Goal: Information Seeking & Learning: Learn about a topic

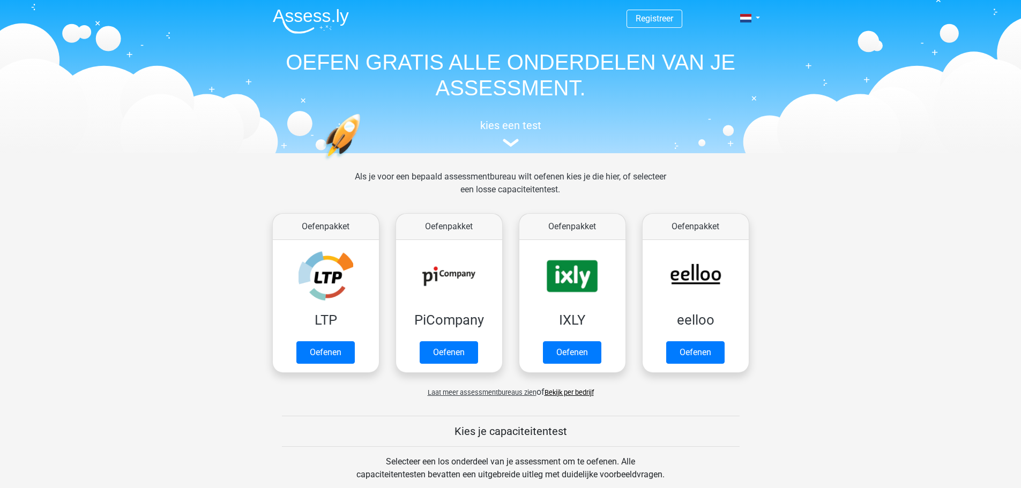
click at [924, 89] on header "Registreer Nederlands English" at bounding box center [510, 76] width 1021 height 153
click at [645, 17] on link "Registreer" at bounding box center [655, 18] width 38 height 10
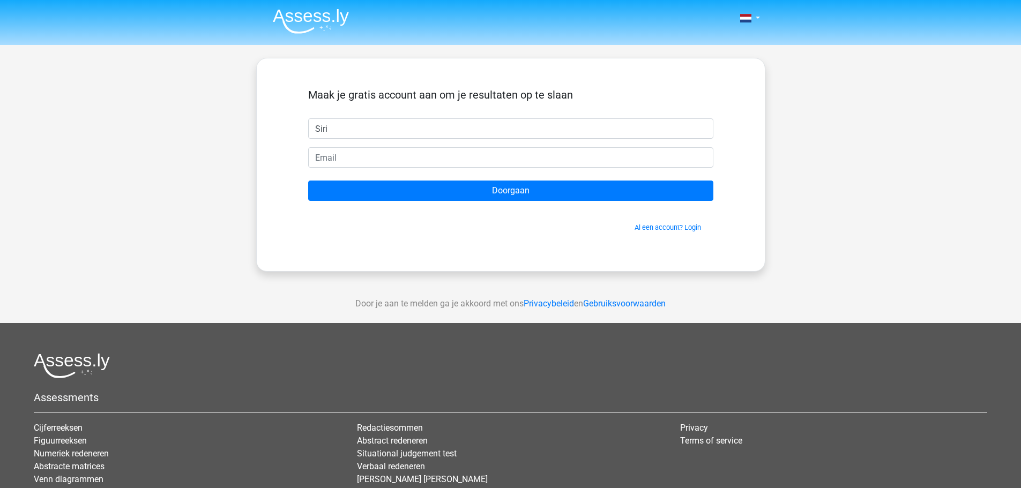
type input "Siri"
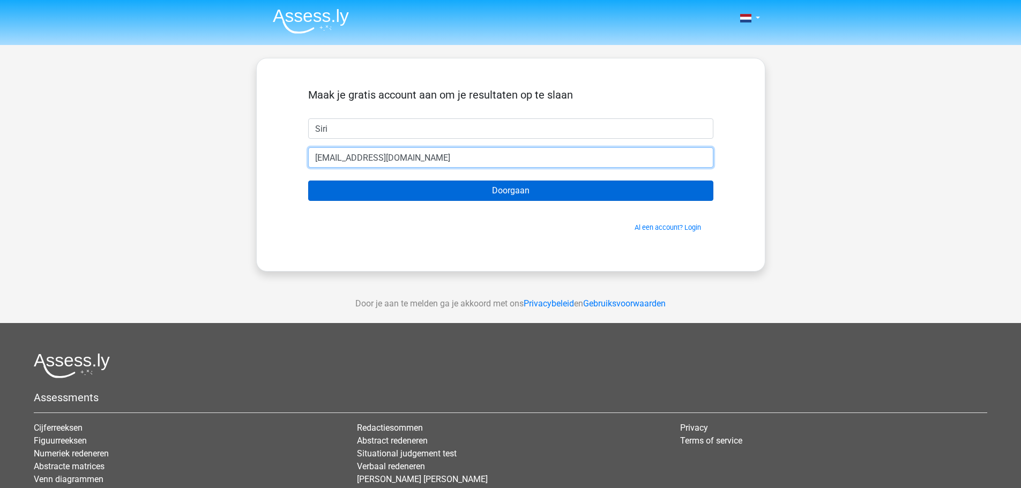
type input "siri.last@outlook.com"
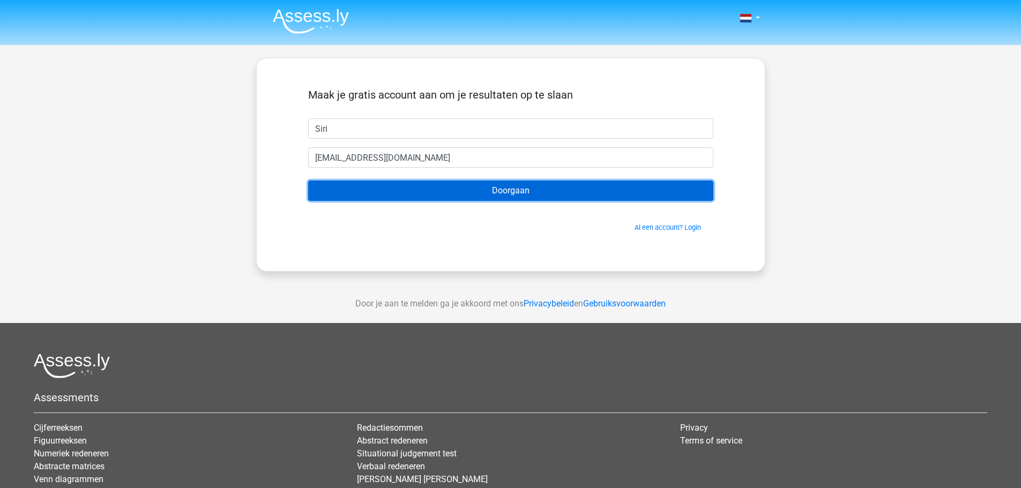
click at [473, 190] on input "Doorgaan" at bounding box center [510, 191] width 405 height 20
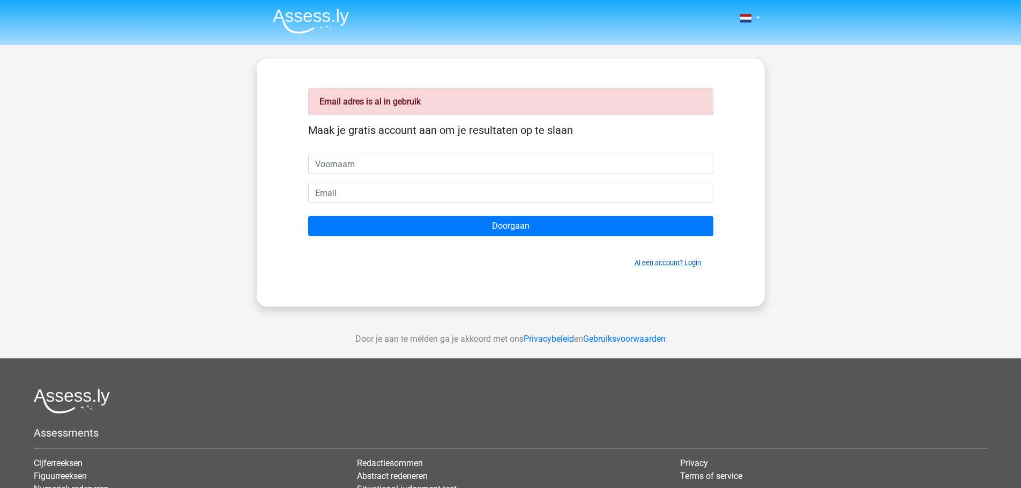
click at [658, 264] on link "Al een account? Login" at bounding box center [667, 263] width 66 height 8
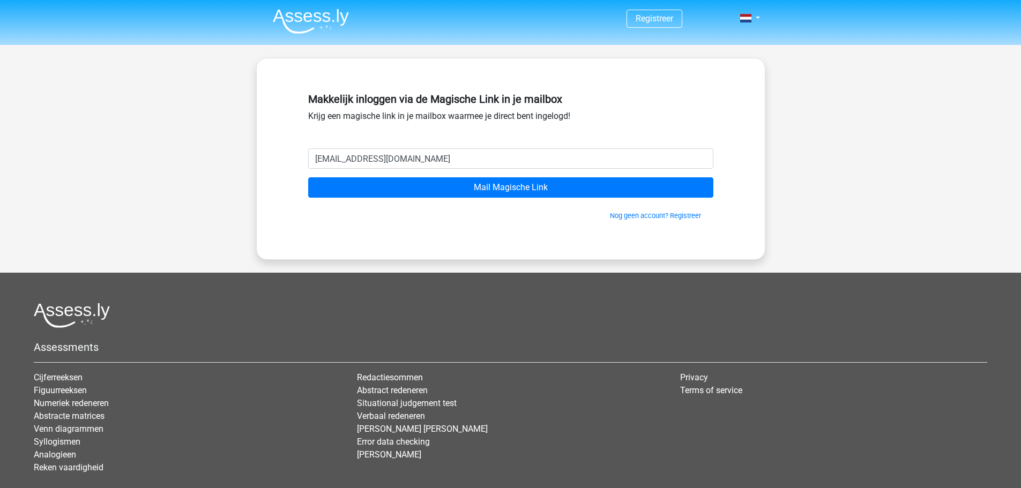
type input "siri.last@outlook.com"
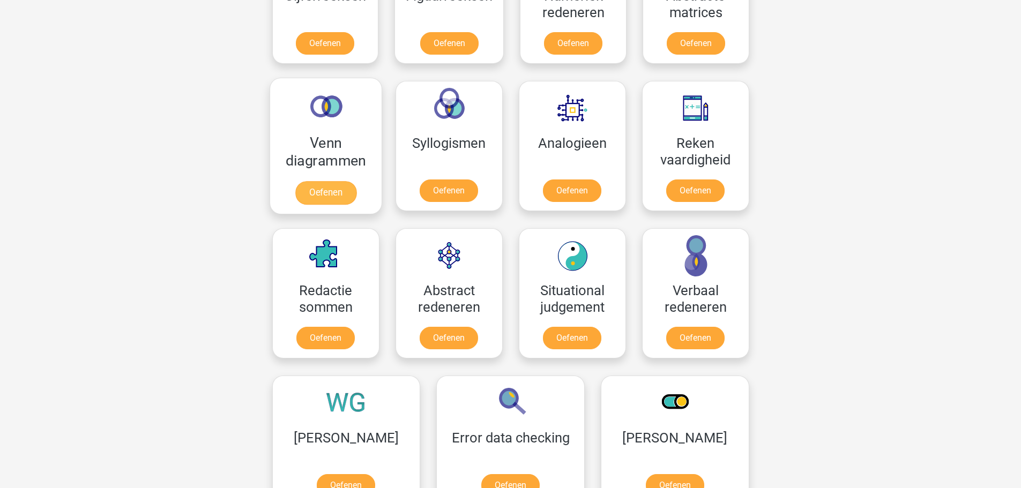
scroll to position [697, 0]
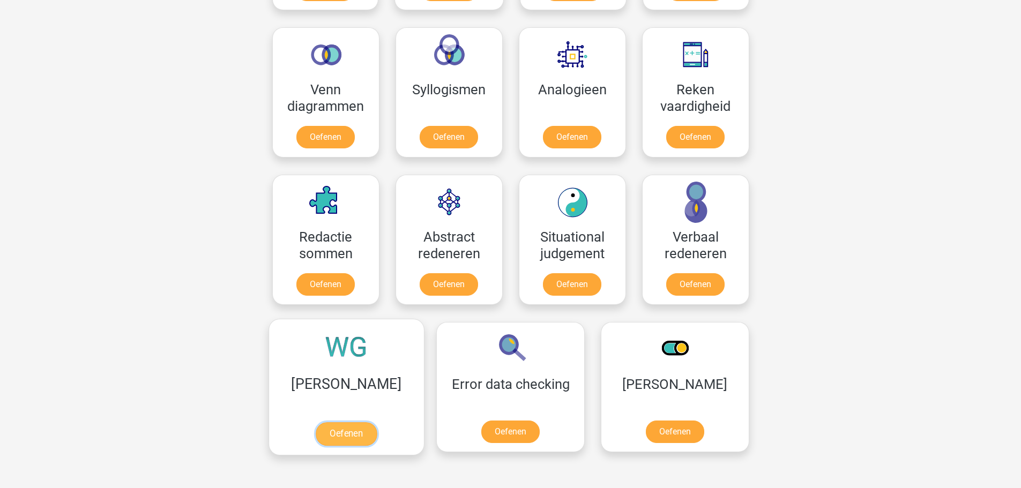
click at [355, 422] on link "Oefenen" at bounding box center [346, 434] width 61 height 24
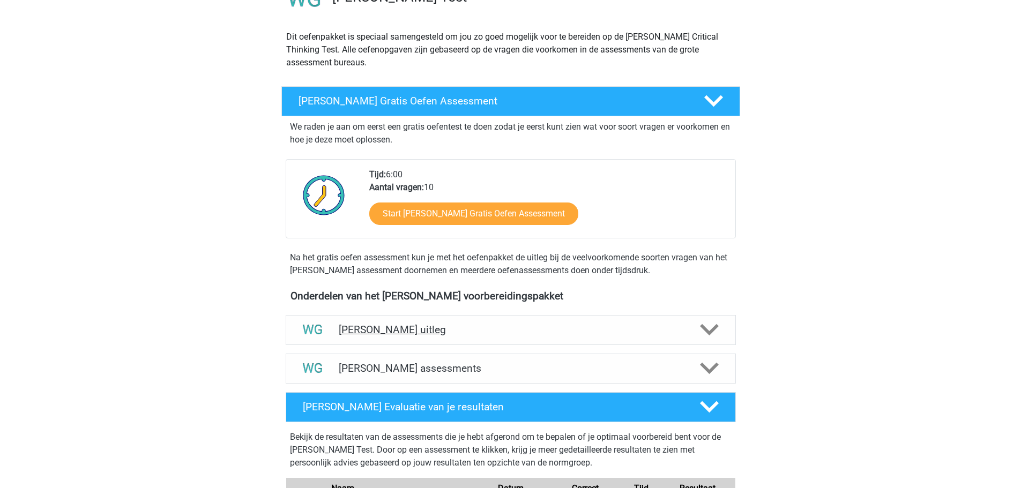
scroll to position [107, 0]
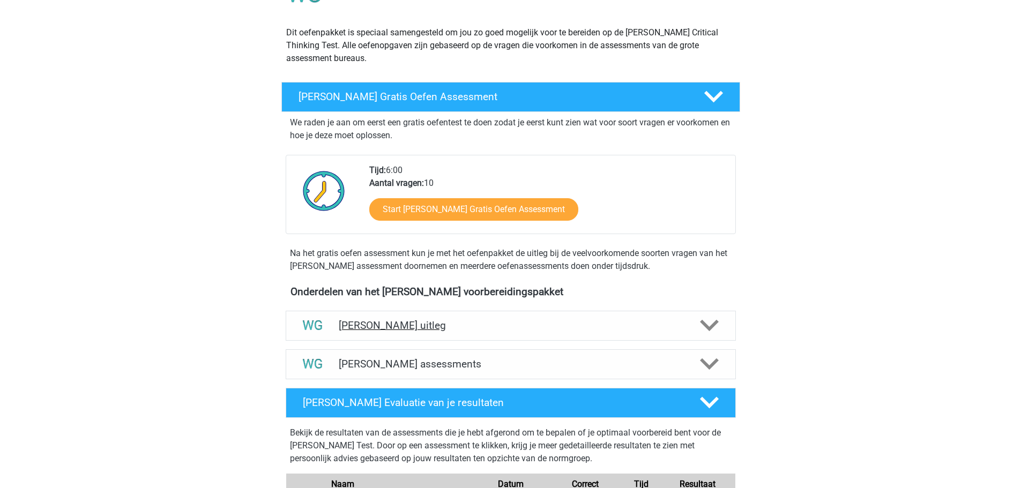
click at [444, 329] on h4 "Watson Glaser uitleg" at bounding box center [511, 325] width 344 height 12
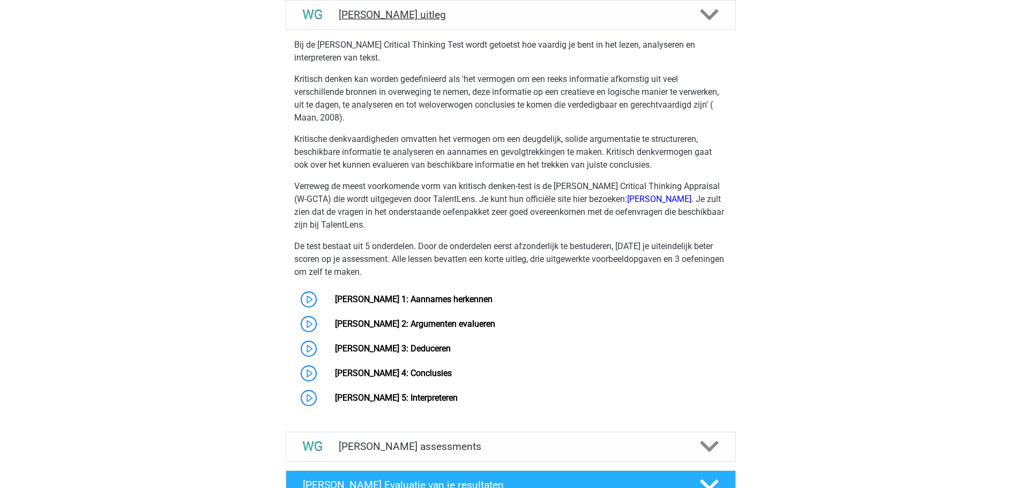
scroll to position [429, 0]
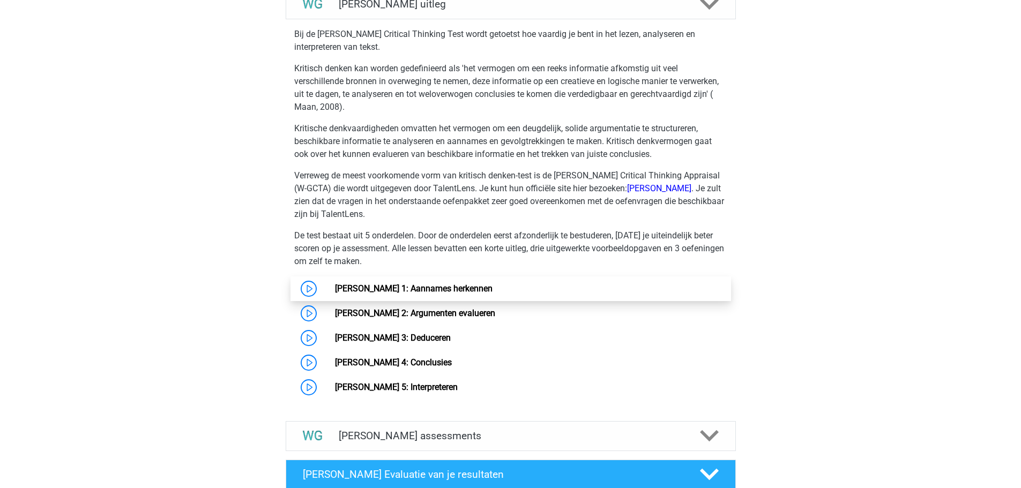
click at [461, 290] on link "Watson Glaser 1: Aannames herkennen" at bounding box center [414, 288] width 158 height 10
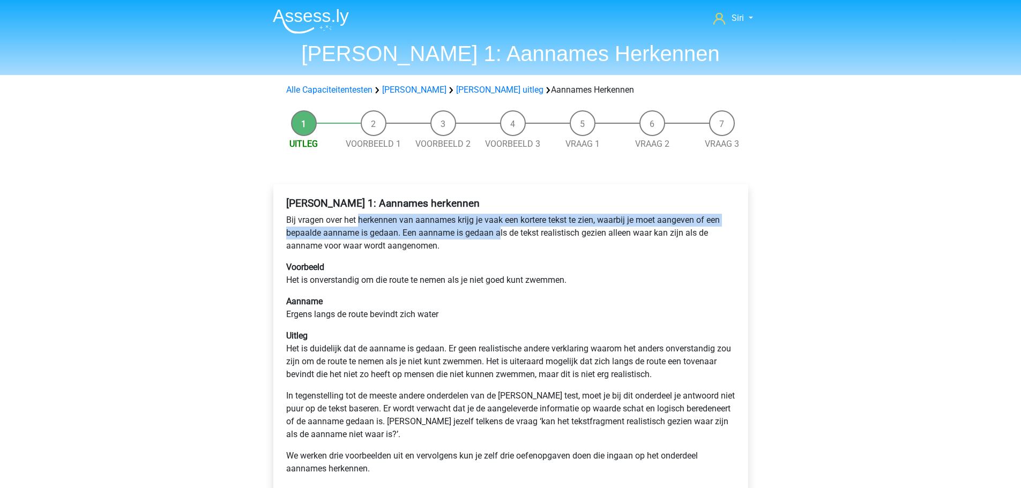
drag, startPoint x: 361, startPoint y: 219, endPoint x: 499, endPoint y: 228, distance: 138.6
click at [499, 228] on p "Bij vragen over het herkennen van aannames krijg je vaak een kortere tekst te z…" at bounding box center [510, 233] width 449 height 39
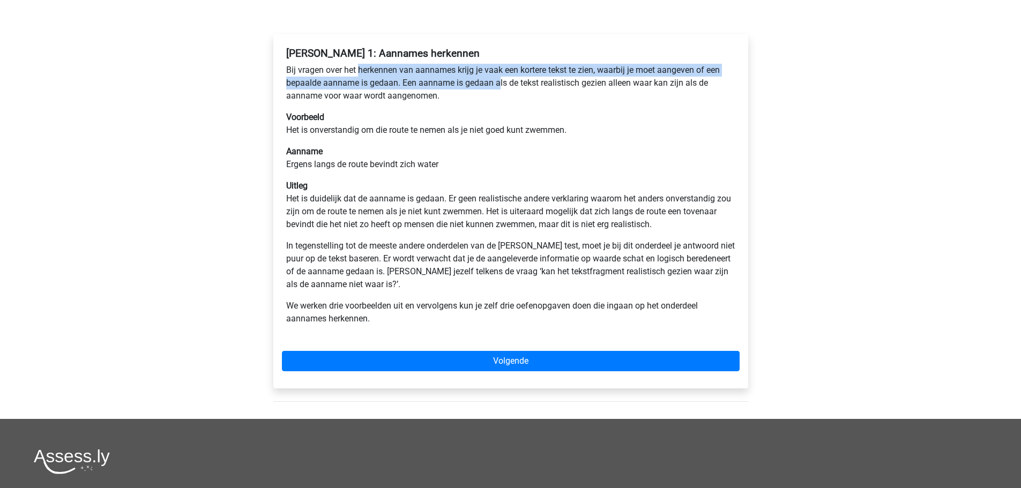
scroll to position [161, 0]
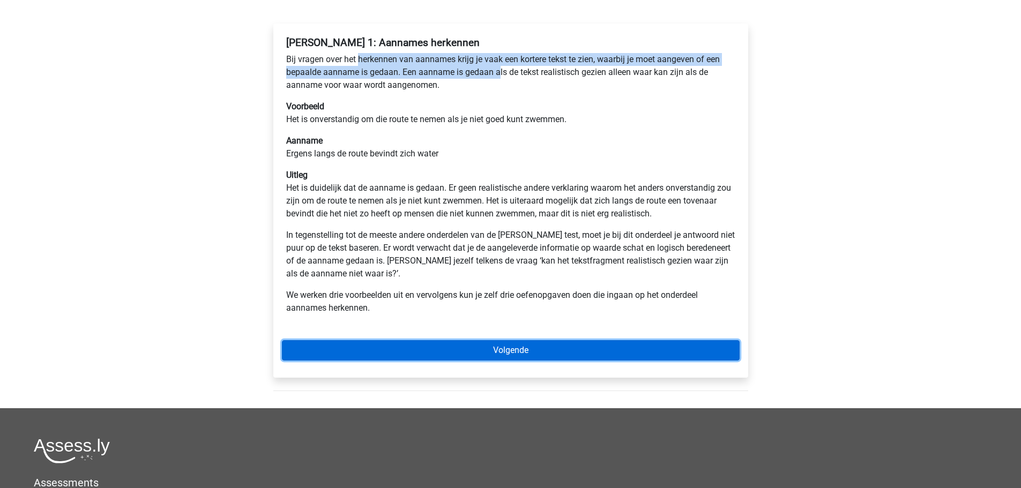
click at [507, 360] on link "Volgende" at bounding box center [511, 350] width 458 height 20
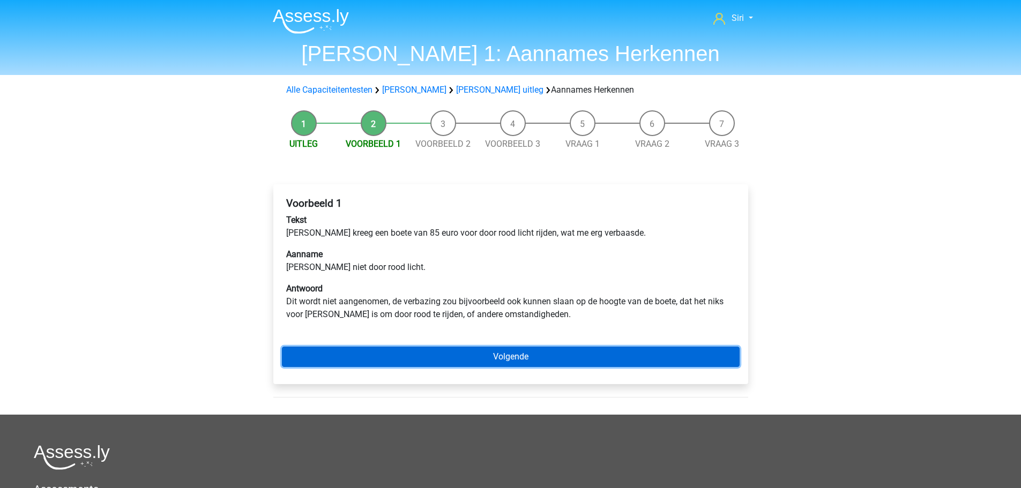
click at [466, 348] on link "Volgende" at bounding box center [511, 357] width 458 height 20
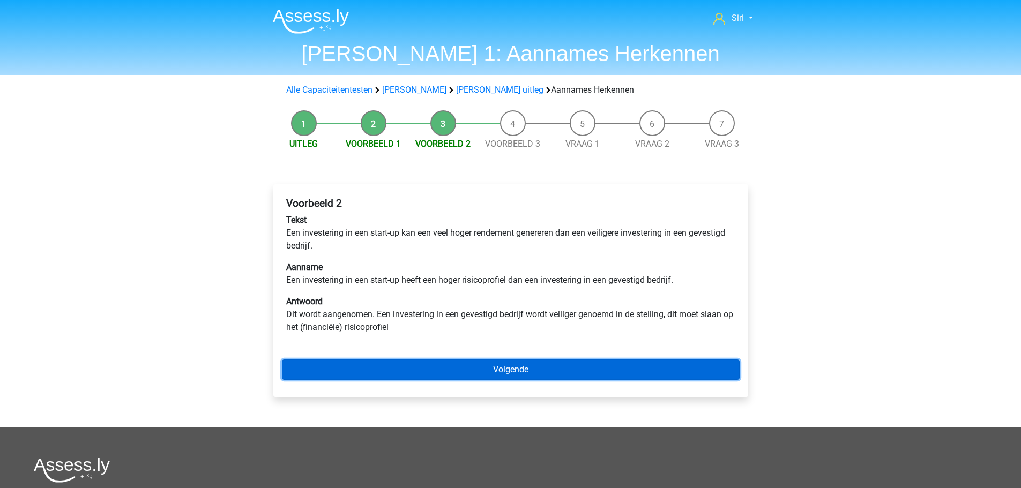
click at [443, 367] on link "Volgende" at bounding box center [511, 370] width 458 height 20
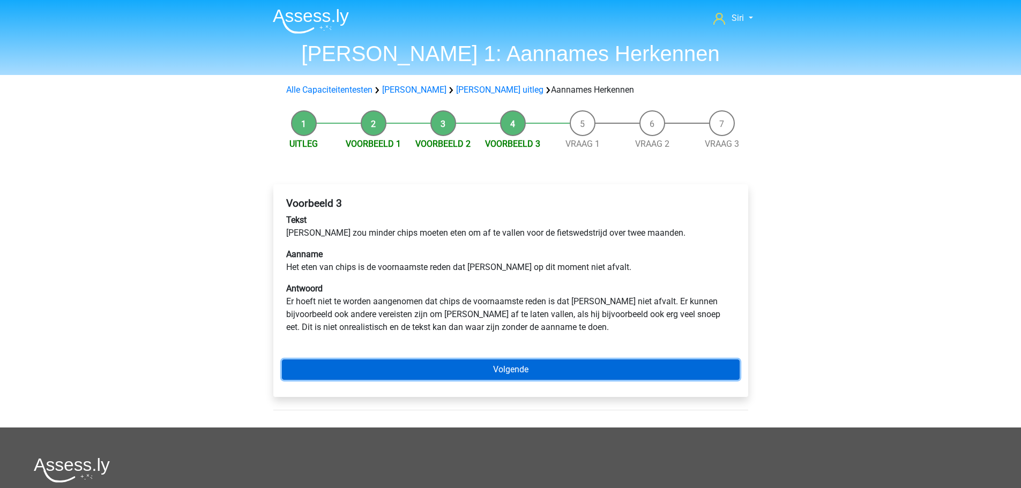
click at [443, 367] on link "Volgende" at bounding box center [511, 370] width 458 height 20
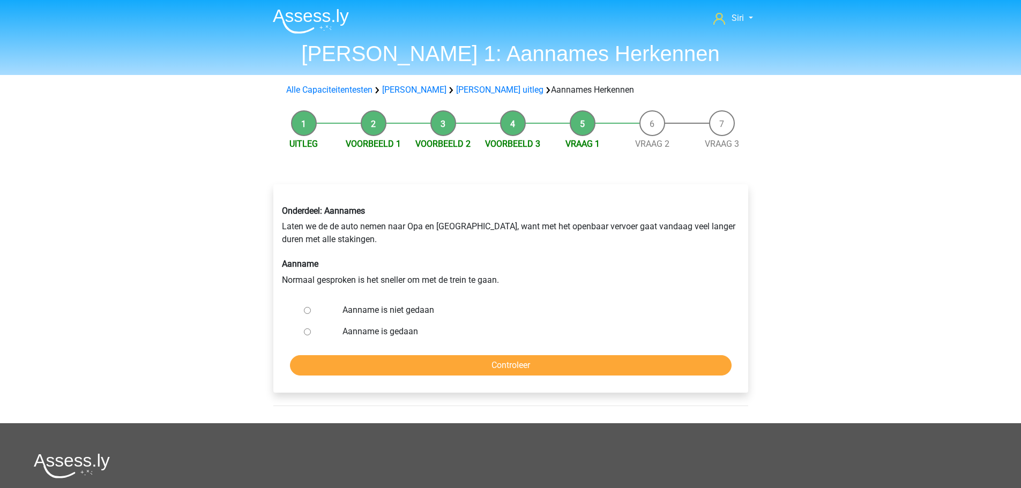
click at [443, 367] on input "Controleer" at bounding box center [511, 365] width 442 height 20
click at [331, 232] on div "Onderdeel: Aannames Laten we de de auto nemen naar Opa en Oma, want met het ope…" at bounding box center [511, 246] width 474 height 98
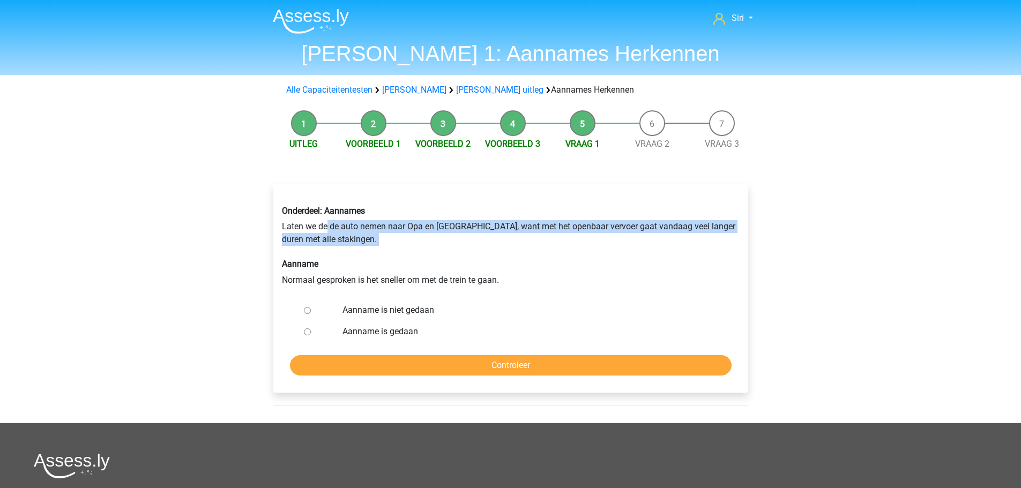
drag, startPoint x: 338, startPoint y: 227, endPoint x: 479, endPoint y: 248, distance: 142.9
click at [479, 248] on div "Onderdeel: Aannames Laten we de de auto nemen naar Opa en Oma, want met het ope…" at bounding box center [511, 246] width 474 height 98
drag, startPoint x: 331, startPoint y: 224, endPoint x: 612, endPoint y: 222, distance: 281.3
click at [612, 222] on div "Onderdeel: Aannames Laten we de de auto nemen naar Opa en Oma, want met het ope…" at bounding box center [511, 246] width 474 height 98
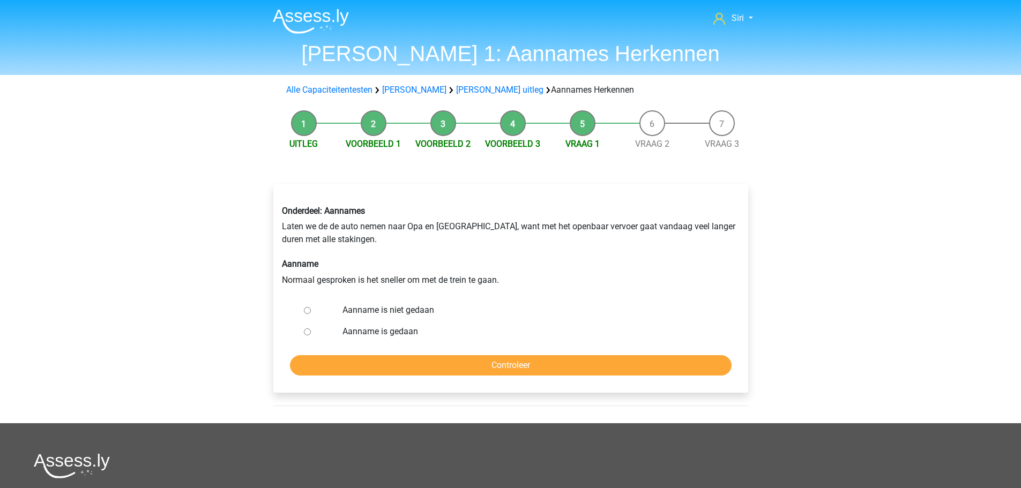
click at [565, 215] on h6 "Onderdeel: Aannames" at bounding box center [511, 211] width 458 height 10
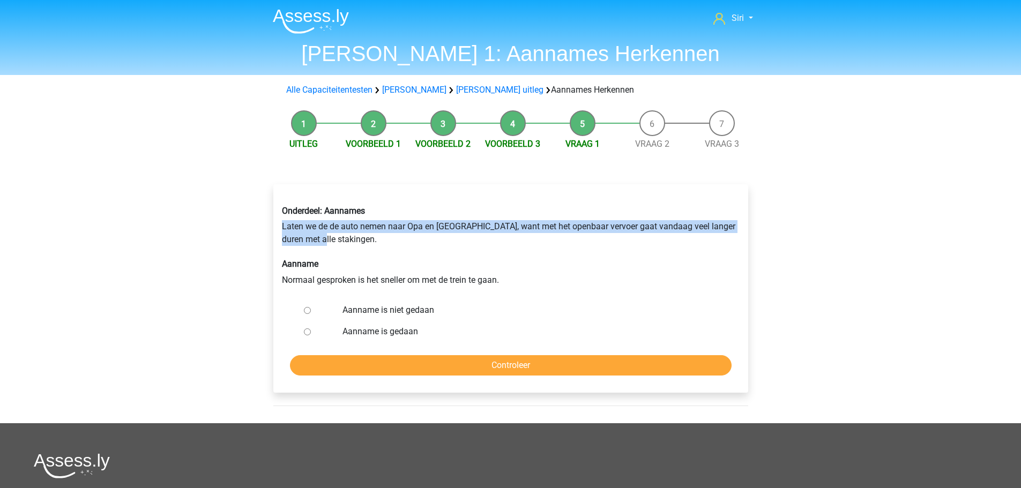
drag, startPoint x: 283, startPoint y: 226, endPoint x: 460, endPoint y: 240, distance: 176.9
click at [460, 240] on div "Onderdeel: Aannames Laten we de de auto nemen naar Opa en Oma, want met het ope…" at bounding box center [511, 246] width 474 height 98
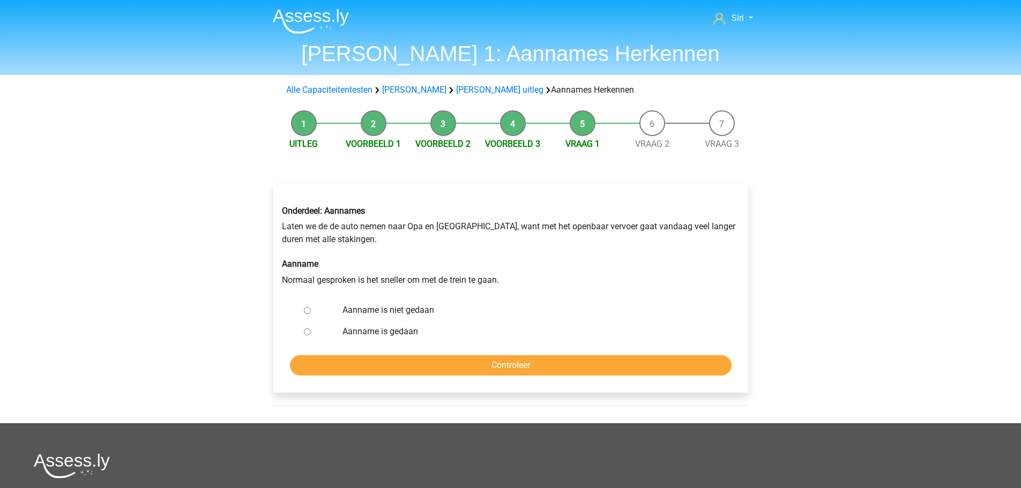
click at [409, 309] on label "Aanname is niet gedaan" at bounding box center [527, 310] width 371 height 13
click at [311, 309] on input "Aanname is niet gedaan" at bounding box center [307, 310] width 7 height 7
radio input "true"
click at [424, 368] on input "Controleer" at bounding box center [511, 365] width 442 height 20
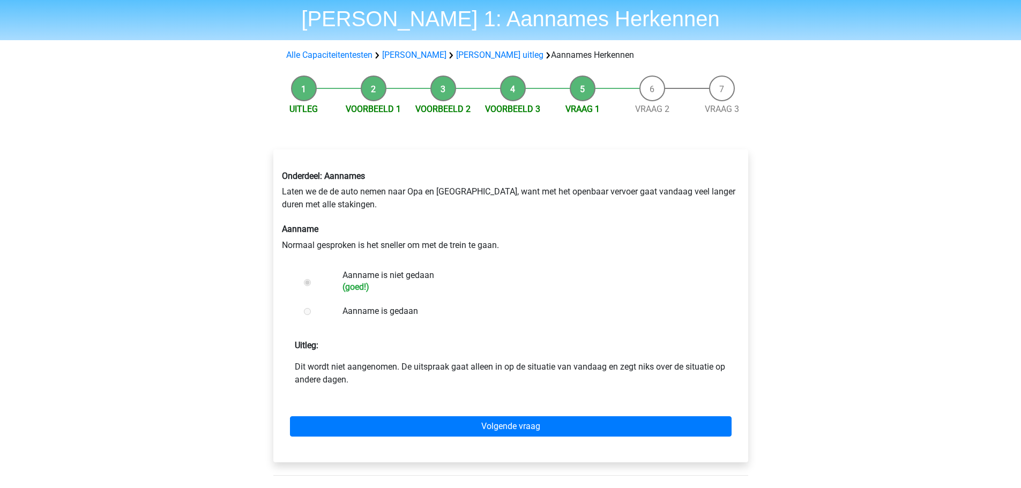
scroll to position [54, 0]
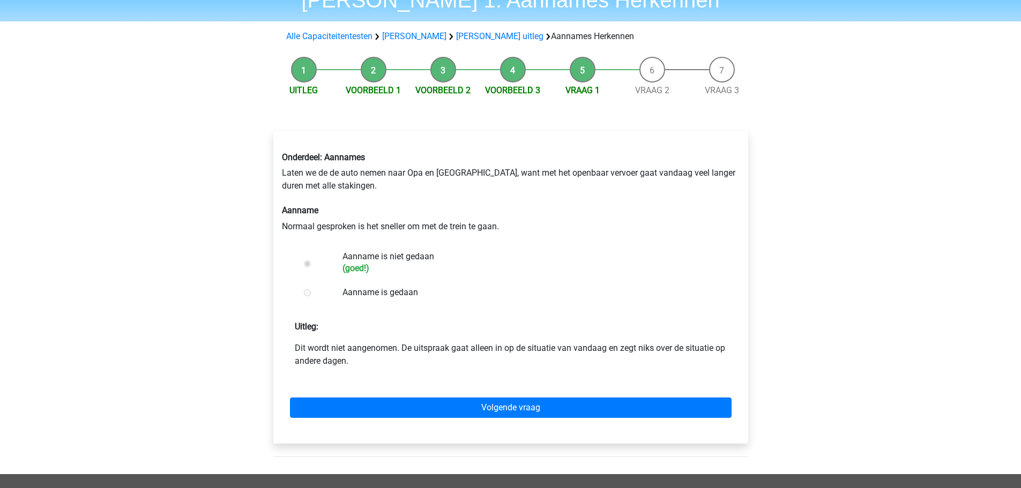
drag, startPoint x: 409, startPoint y: 344, endPoint x: 448, endPoint y: 359, distance: 41.6
click at [448, 359] on p "Dit wordt niet aangenomen. De uitspraak gaat alleen in op de situatie van vanda…" at bounding box center [511, 355] width 432 height 26
click at [447, 359] on p "Dit wordt niet aangenomen. De uitspraak gaat alleen in op de situatie van vanda…" at bounding box center [511, 355] width 432 height 26
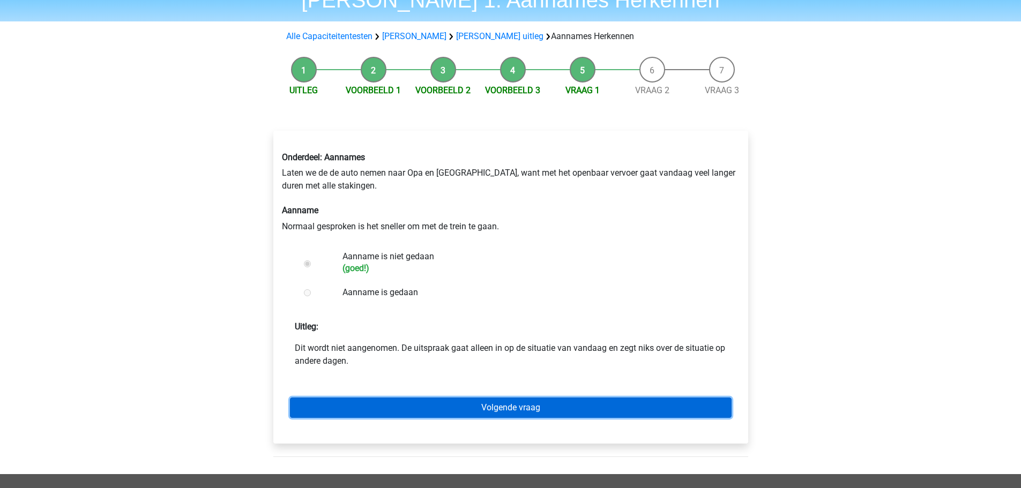
click at [427, 405] on link "Volgende vraag" at bounding box center [511, 408] width 442 height 20
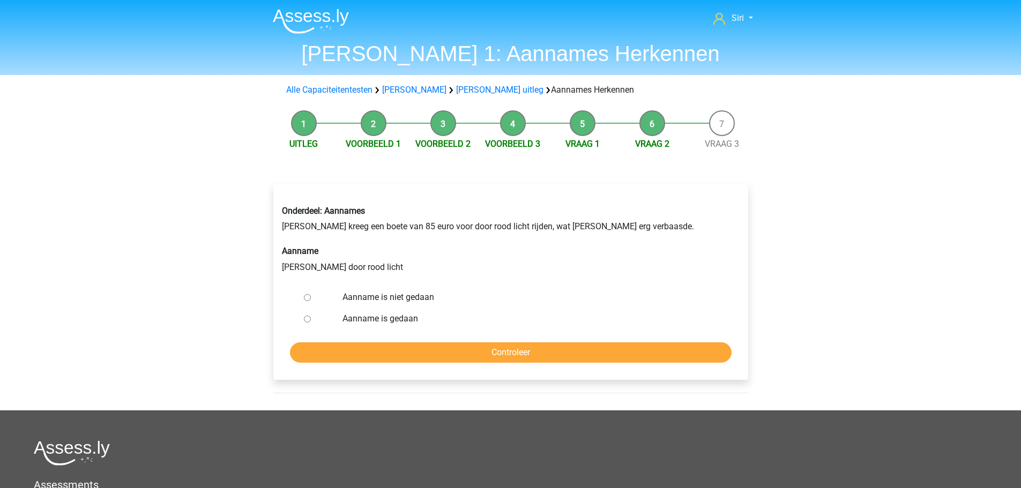
click at [404, 298] on label "Aanname is niet gedaan" at bounding box center [527, 297] width 371 height 13
click at [311, 298] on input "Aanname is niet gedaan" at bounding box center [307, 297] width 7 height 7
radio input "true"
click at [429, 355] on input "Controleer" at bounding box center [511, 352] width 442 height 20
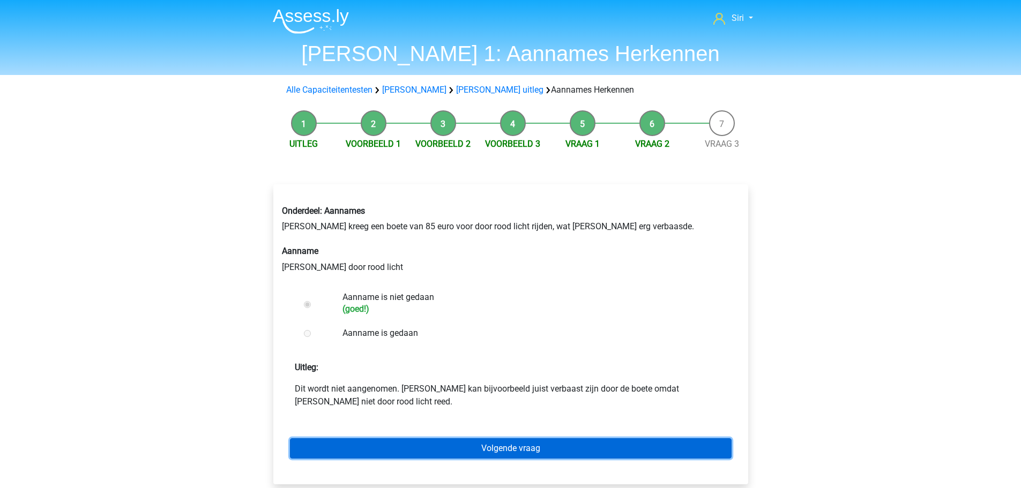
click at [418, 448] on link "Volgende vraag" at bounding box center [511, 448] width 442 height 20
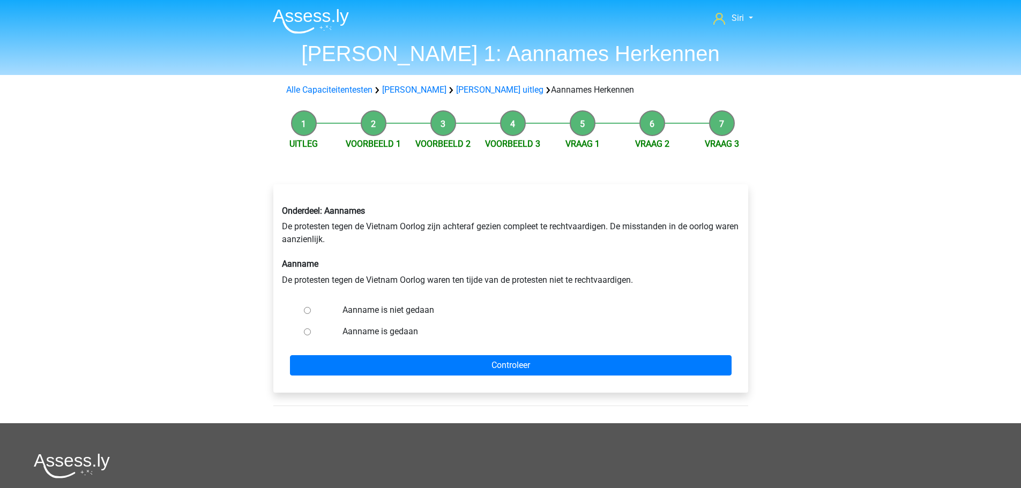
click at [342, 328] on div "Aanname is gedaan" at bounding box center [527, 331] width 387 height 21
click at [350, 330] on label "Aanname is gedaan" at bounding box center [527, 331] width 371 height 13
click at [311, 330] on input "Aanname is gedaan" at bounding box center [307, 332] width 7 height 7
radio input "true"
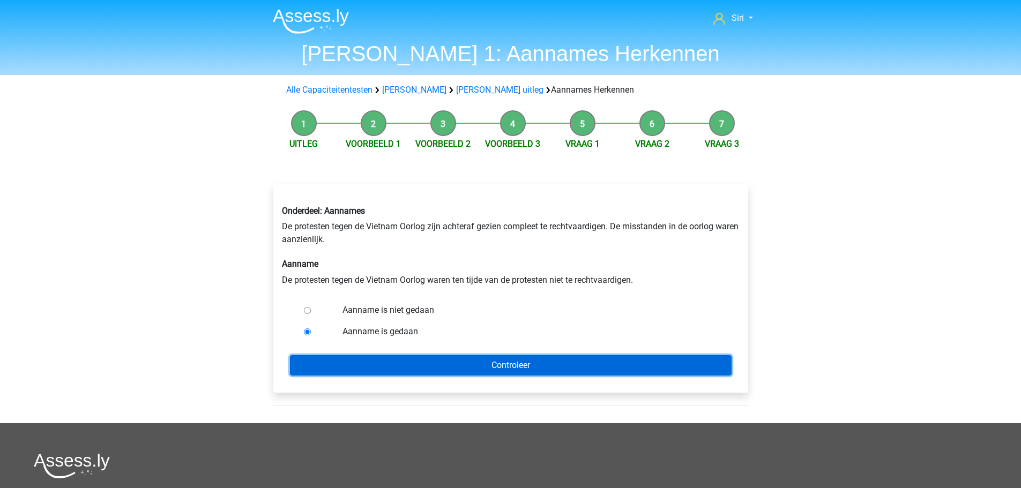
click at [347, 362] on input "Controleer" at bounding box center [511, 365] width 442 height 20
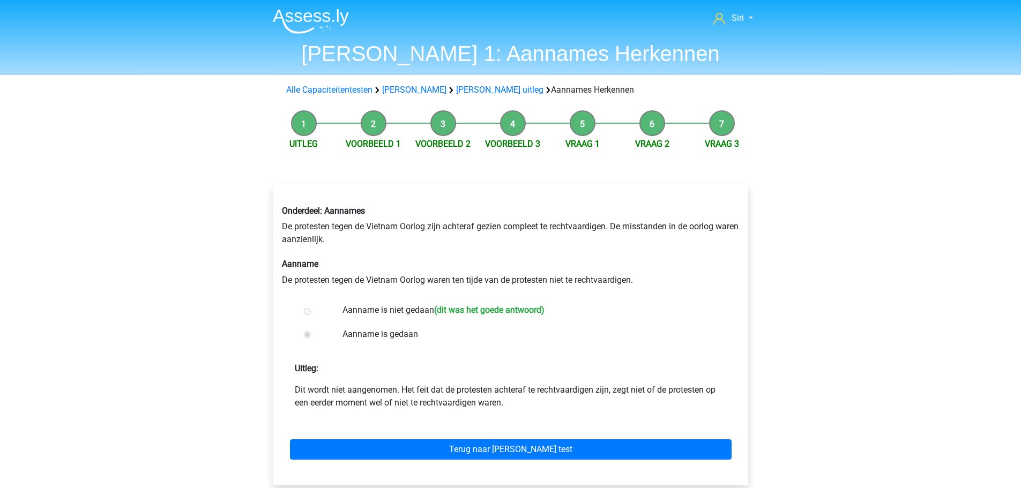
drag, startPoint x: 402, startPoint y: 390, endPoint x: 534, endPoint y: 402, distance: 132.4
click at [534, 402] on p "Dit wordt niet aangenomen. Het feit dat de protesten achteraf te rechtvaardigen…" at bounding box center [511, 397] width 432 height 26
click at [298, 147] on link "Uitleg" at bounding box center [303, 144] width 28 height 10
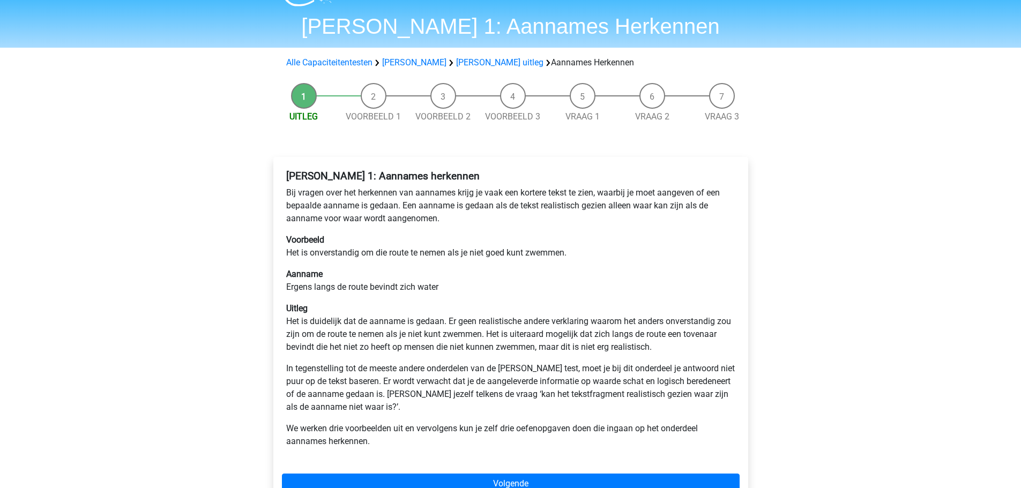
scroll to position [54, 0]
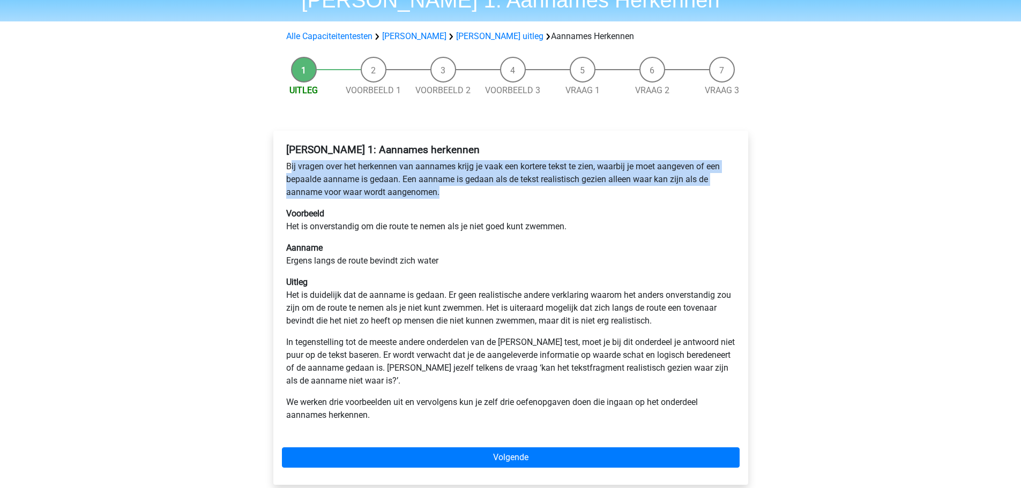
drag, startPoint x: 289, startPoint y: 163, endPoint x: 474, endPoint y: 194, distance: 187.4
click at [474, 194] on p "Bij vragen over het herkennen van aannames krijg je vaak een kortere tekst te z…" at bounding box center [510, 179] width 449 height 39
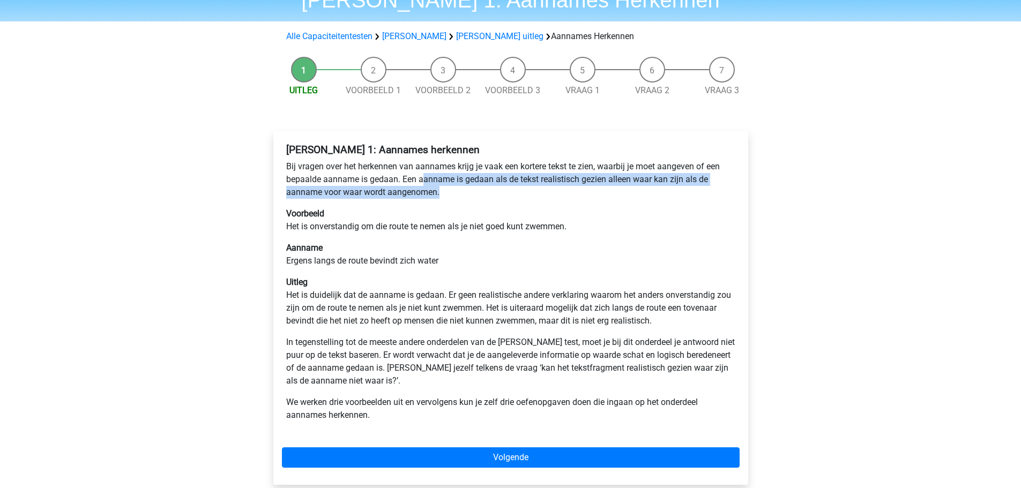
drag, startPoint x: 465, startPoint y: 195, endPoint x: 422, endPoint y: 175, distance: 47.2
click at [422, 175] on p "Bij vragen over het herkennen van aannames krijg je vaak een kortere tekst te z…" at bounding box center [510, 179] width 449 height 39
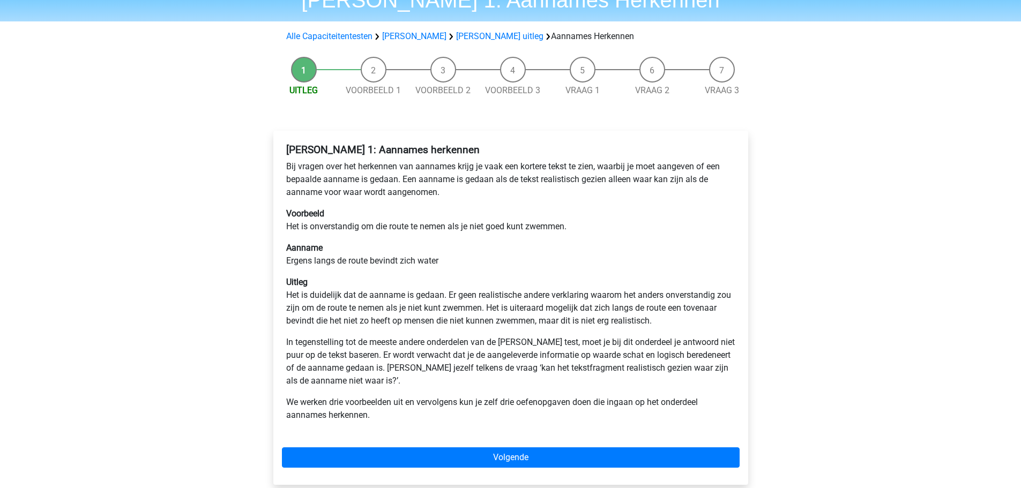
click at [509, 215] on p "Voorbeeld Het is onverstandig om die route te nemen als je niet goed kunt zwemm…" at bounding box center [510, 220] width 449 height 26
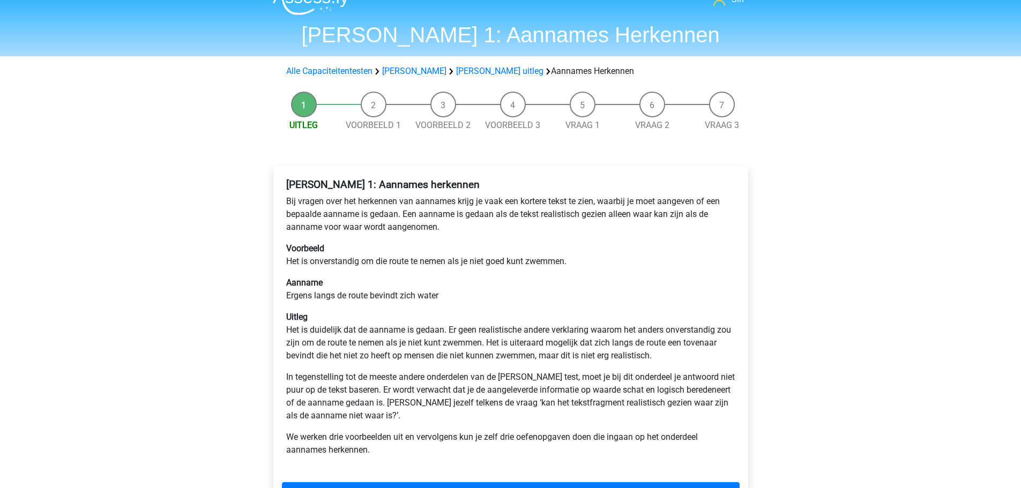
scroll to position [0, 0]
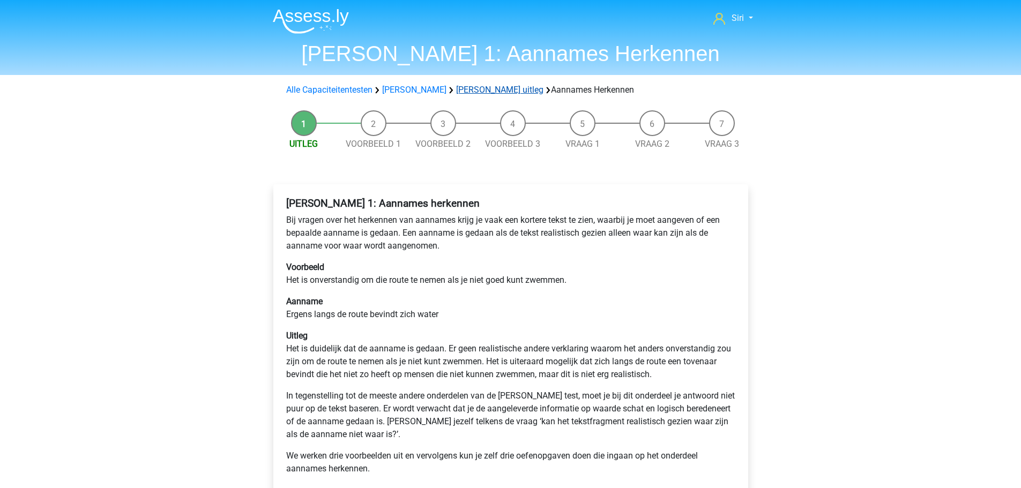
click at [489, 89] on link "[PERSON_NAME] uitleg" at bounding box center [499, 90] width 87 height 10
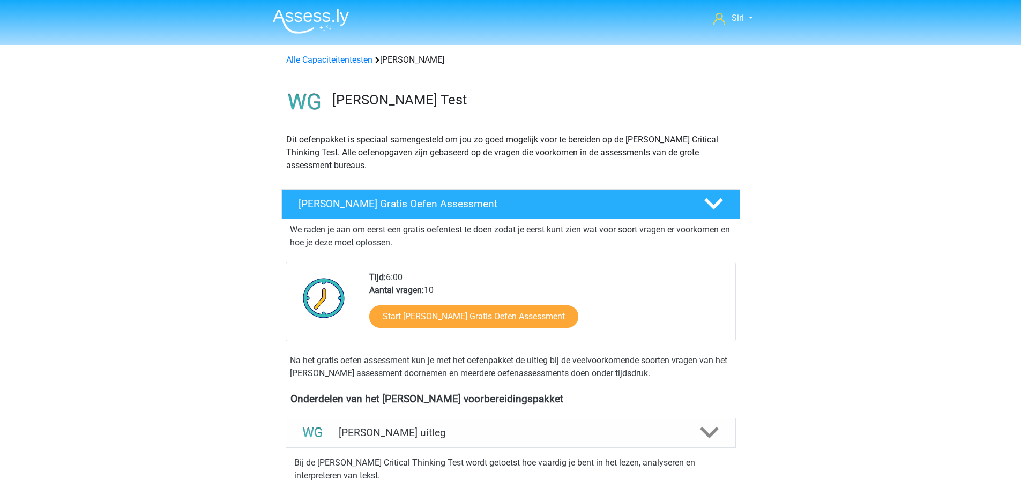
scroll to position [414, 0]
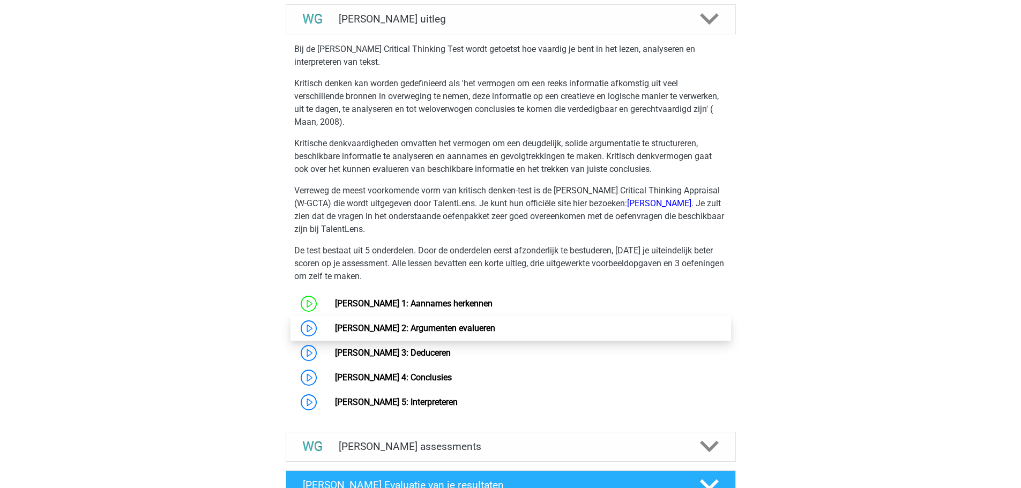
click at [444, 331] on link "[PERSON_NAME] 2: Argumenten evalueren" at bounding box center [415, 328] width 160 height 10
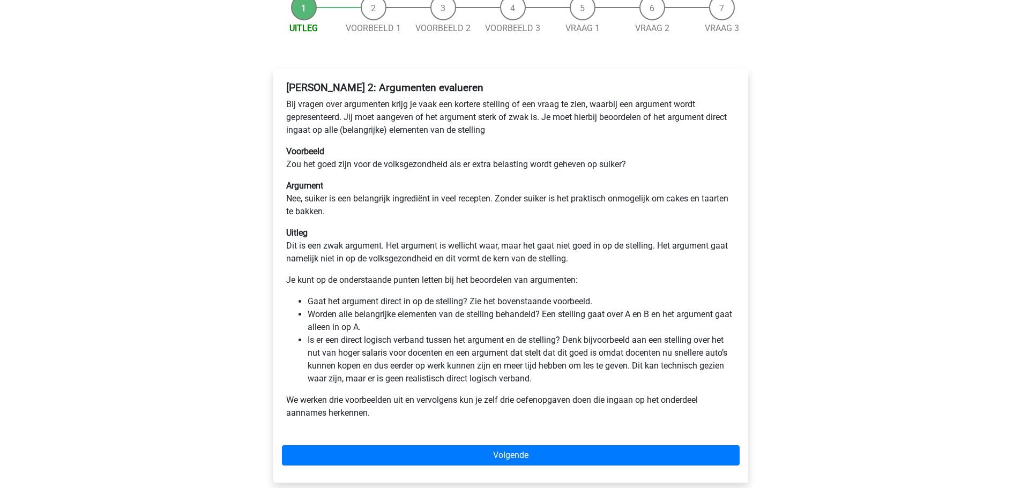
scroll to position [161, 0]
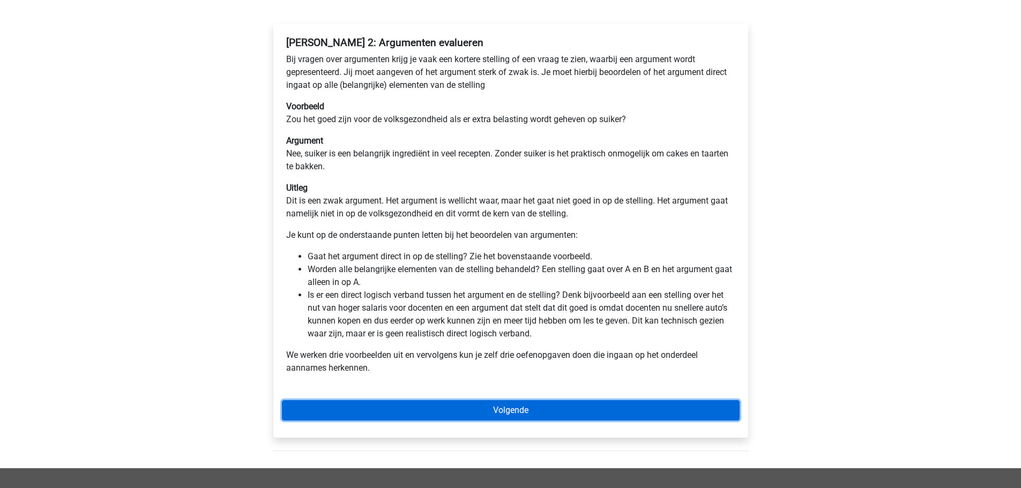
click at [513, 412] on link "Volgende" at bounding box center [511, 410] width 458 height 20
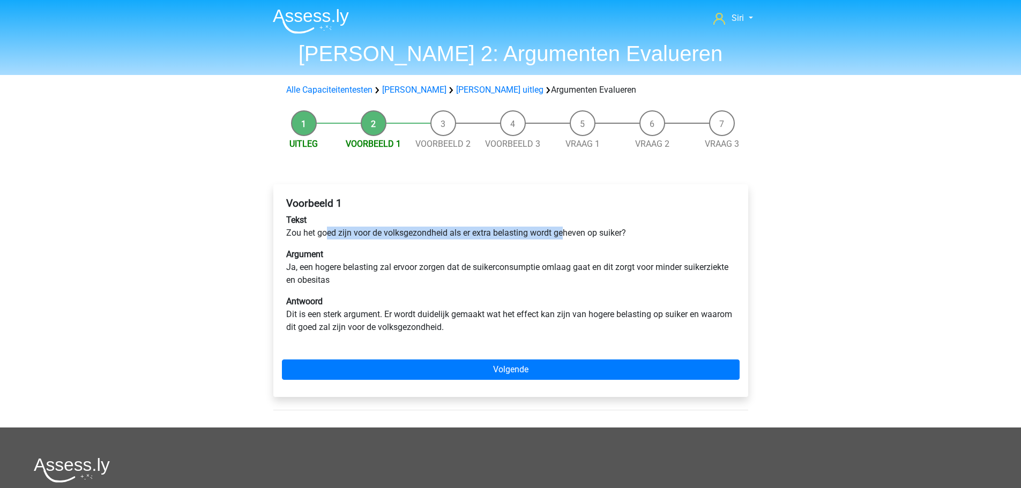
drag, startPoint x: 327, startPoint y: 237, endPoint x: 536, endPoint y: 259, distance: 209.6
click at [565, 230] on p "Tekst Zou het goed zijn voor de volksgezondheid als er extra belasting wordt ge…" at bounding box center [510, 227] width 449 height 26
click at [511, 275] on p "Argument Ja, een hogere belasting zal ervoor zorgen dat de suikerconsumptie oml…" at bounding box center [510, 267] width 449 height 39
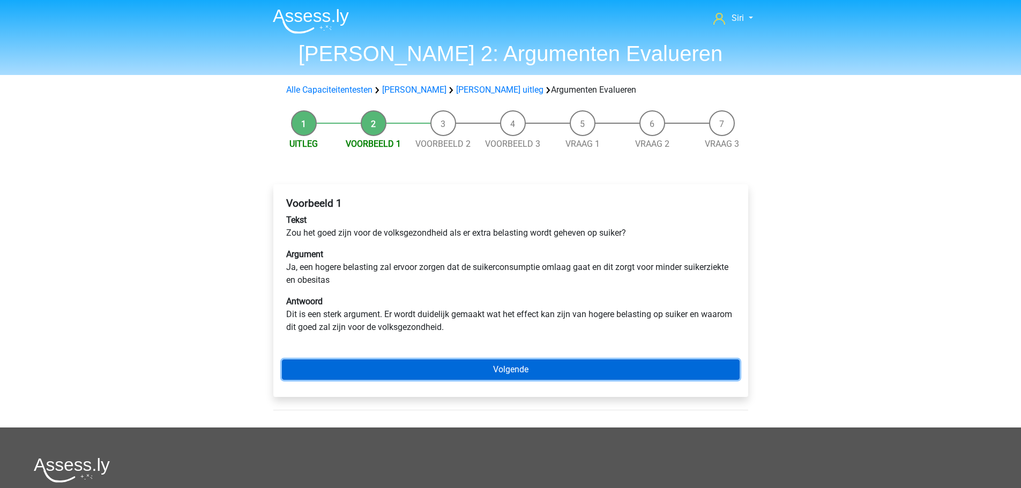
click at [408, 367] on link "Volgende" at bounding box center [511, 370] width 458 height 20
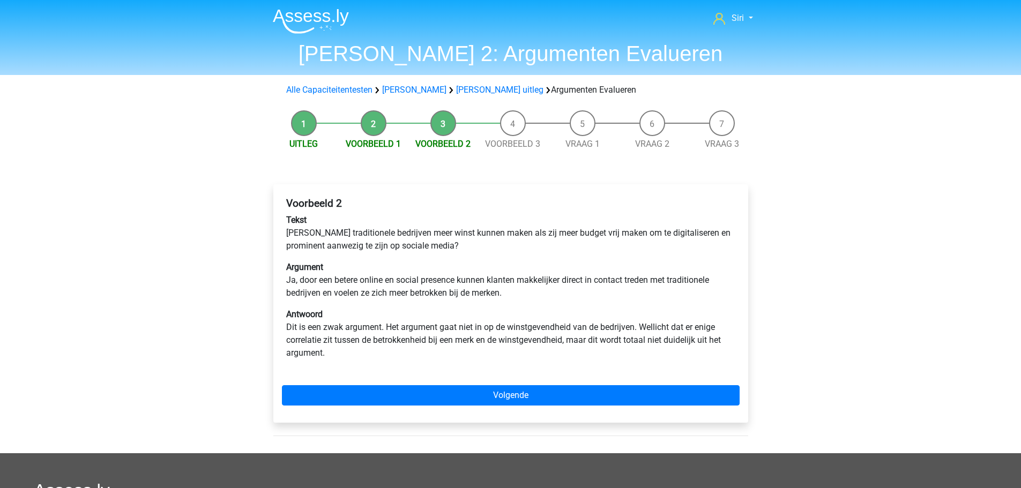
click at [444, 329] on p "Antwoord Dit is een zwak argument. Het argument gaat niet in op de winstgevendh…" at bounding box center [510, 333] width 449 height 51
drag, startPoint x: 396, startPoint y: 326, endPoint x: 638, endPoint y: 324, distance: 241.7
click at [638, 324] on p "Antwoord Dit is een zwak argument. Het argument gaat niet in op de winstgevendh…" at bounding box center [510, 333] width 449 height 51
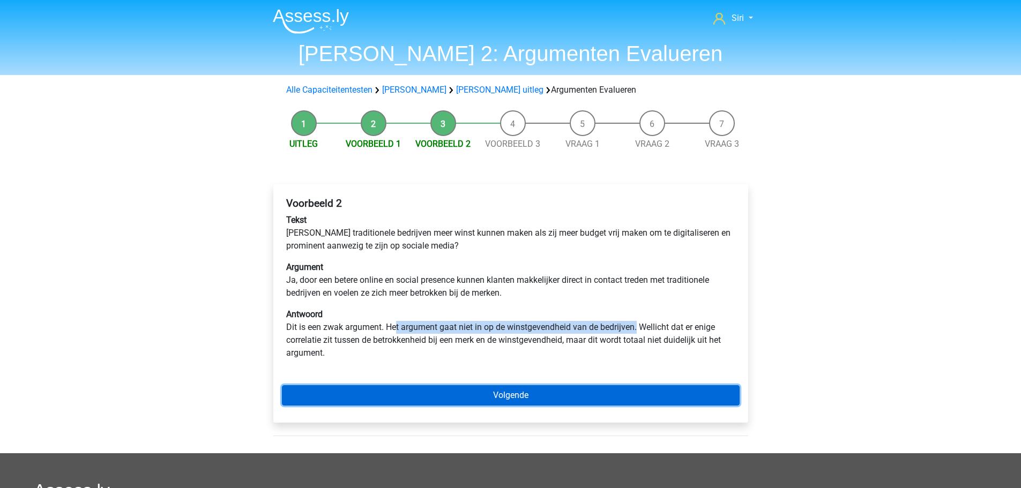
click at [610, 397] on link "Volgende" at bounding box center [511, 395] width 458 height 20
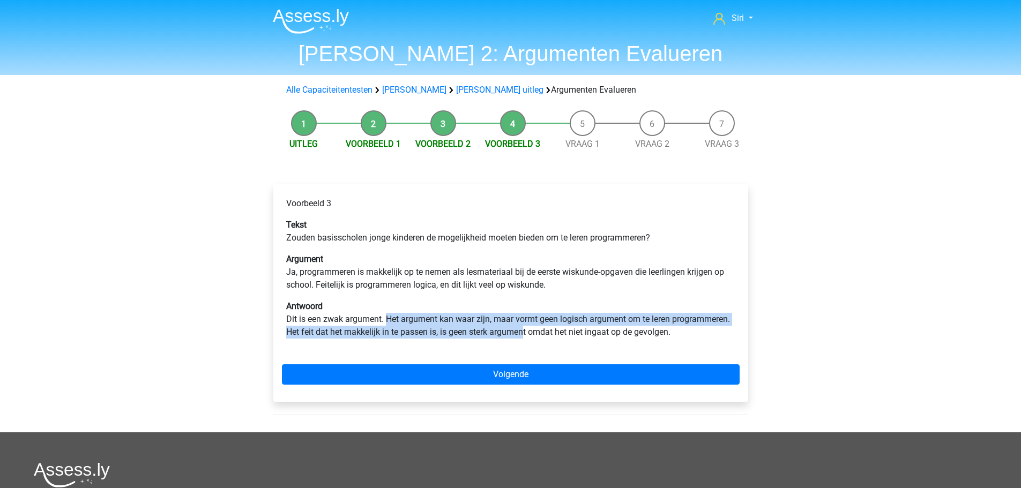
drag, startPoint x: 387, startPoint y: 320, endPoint x: 526, endPoint y: 337, distance: 139.8
click at [526, 337] on p "Antwoord Dit is een zwak argument. Het argument kan waar zijn, maar vormt geen …" at bounding box center [510, 319] width 449 height 39
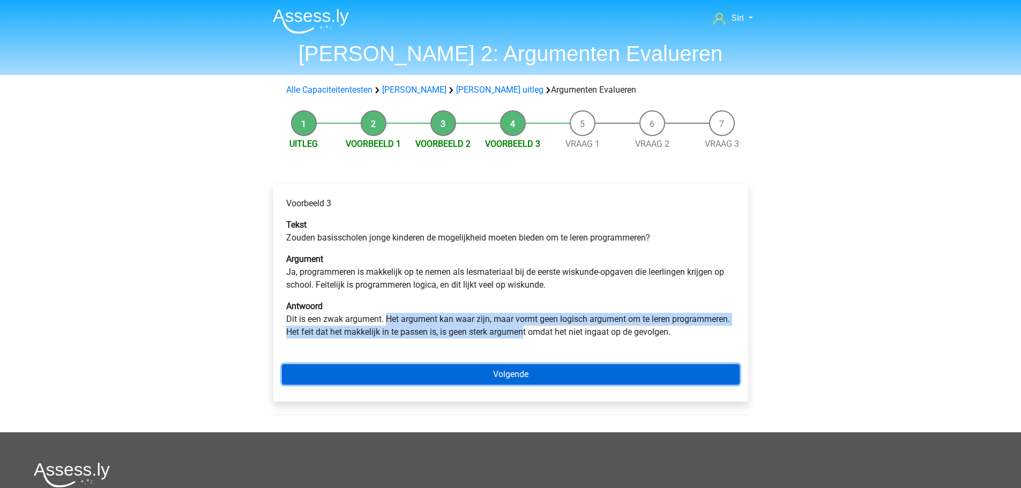
click at [527, 371] on link "Volgende" at bounding box center [511, 374] width 458 height 20
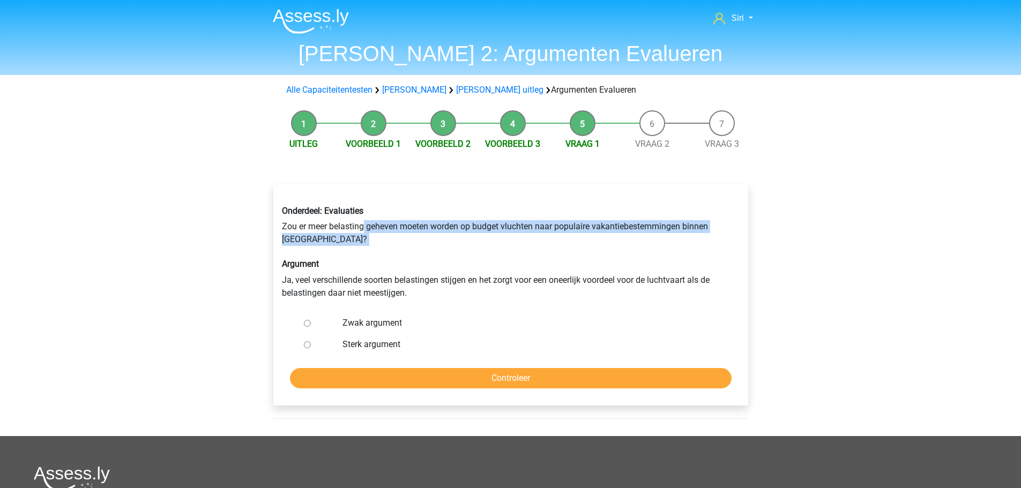
drag, startPoint x: 364, startPoint y: 226, endPoint x: 539, endPoint y: 247, distance: 176.5
click at [539, 247] on div "Onderdeel: Evaluaties Zou er meer belasting geheven moeten worden op budget vlu…" at bounding box center [511, 252] width 474 height 110
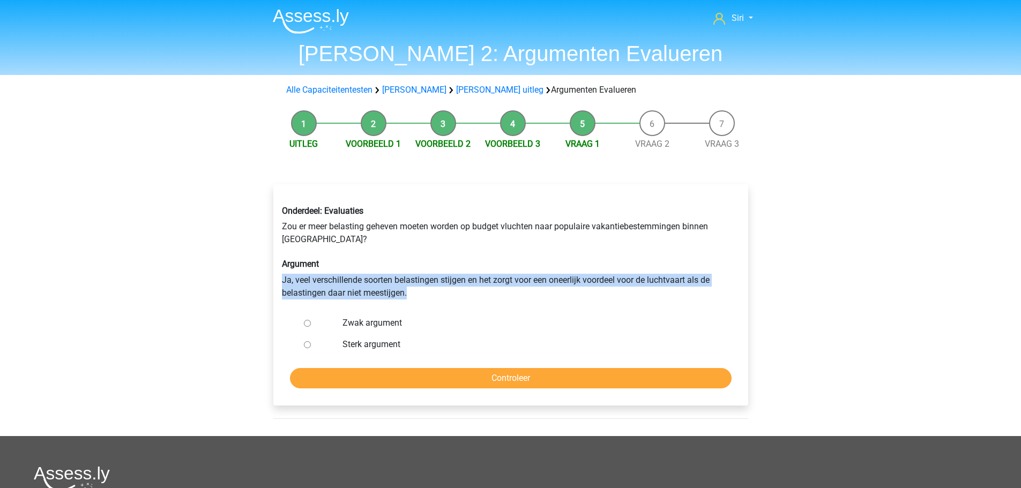
drag, startPoint x: 278, startPoint y: 280, endPoint x: 469, endPoint y: 303, distance: 192.7
click at [469, 303] on div "Onderdeel: Evaluaties Zou er meer belasting geheven moeten worden op budget vlu…" at bounding box center [511, 252] width 474 height 110
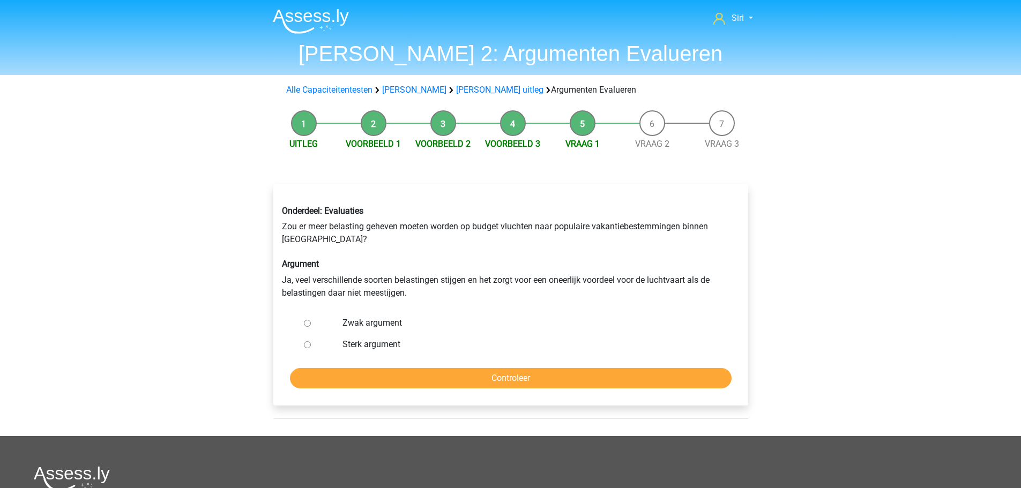
click at [386, 323] on label "Zwak argument" at bounding box center [527, 323] width 371 height 13
click at [311, 323] on input "Zwak argument" at bounding box center [307, 323] width 7 height 7
radio input "true"
drag, startPoint x: 296, startPoint y: 281, endPoint x: 444, endPoint y: 280, distance: 147.9
click at [444, 280] on div "Onderdeel: Evaluaties Zou er meer belasting geheven moeten worden op budget vlu…" at bounding box center [511, 252] width 474 height 110
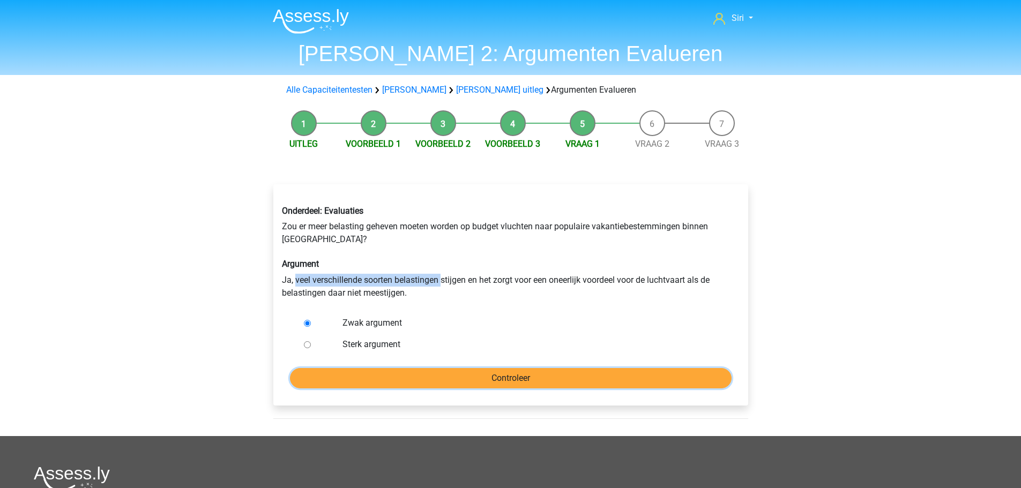
click at [544, 370] on input "Controleer" at bounding box center [511, 378] width 442 height 20
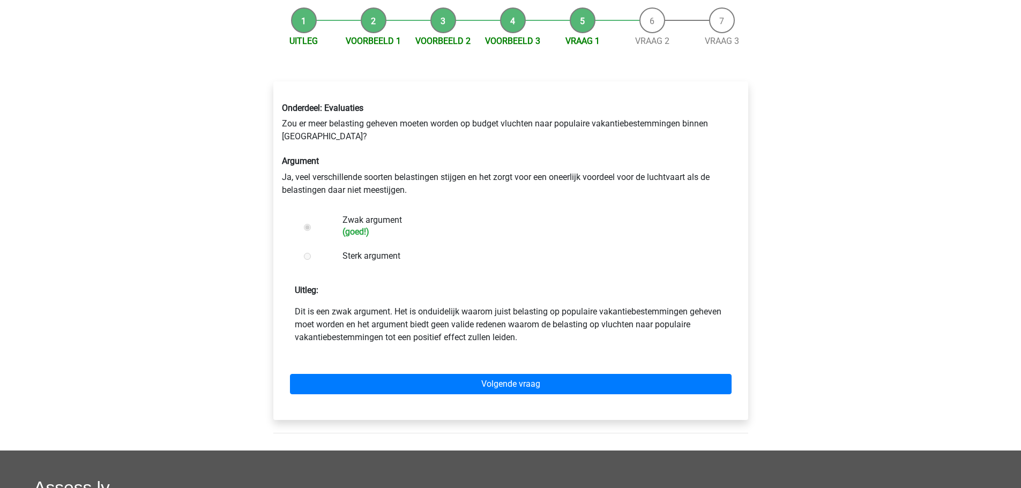
scroll to position [107, 0]
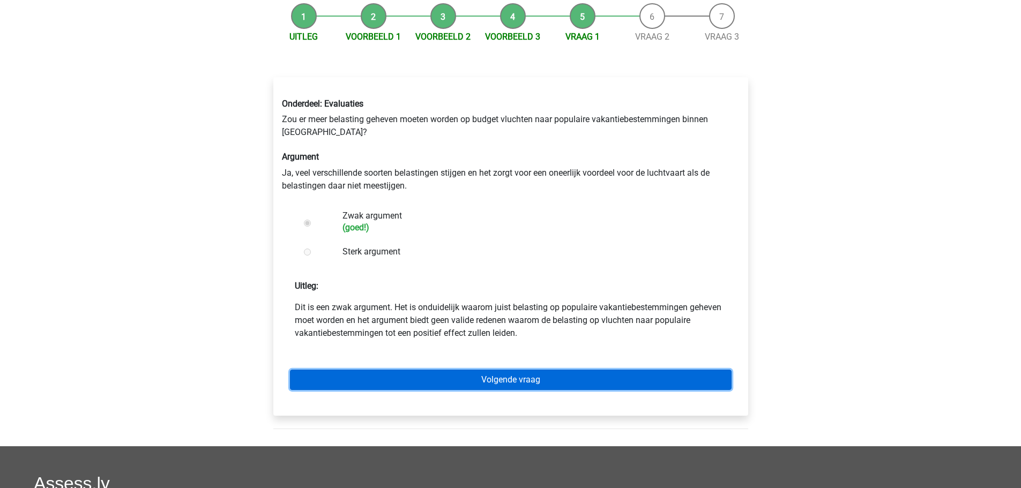
click at [472, 384] on link "Volgende vraag" at bounding box center [511, 380] width 442 height 20
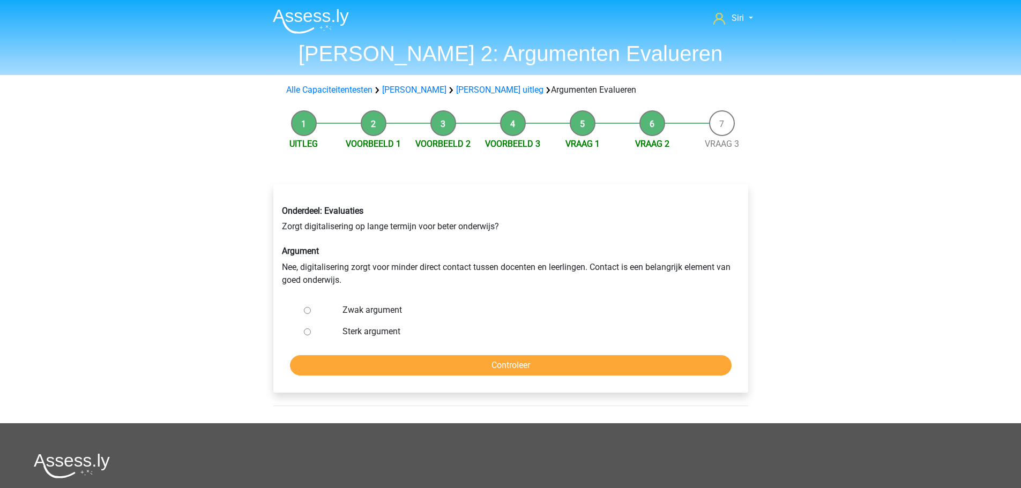
drag, startPoint x: 372, startPoint y: 330, endPoint x: 378, endPoint y: 332, distance: 6.5
click at [372, 329] on label "Sterk argument" at bounding box center [527, 331] width 371 height 13
click at [311, 329] on input "Sterk argument" at bounding box center [307, 332] width 7 height 7
radio input "true"
click at [394, 360] on input "Controleer" at bounding box center [511, 365] width 442 height 20
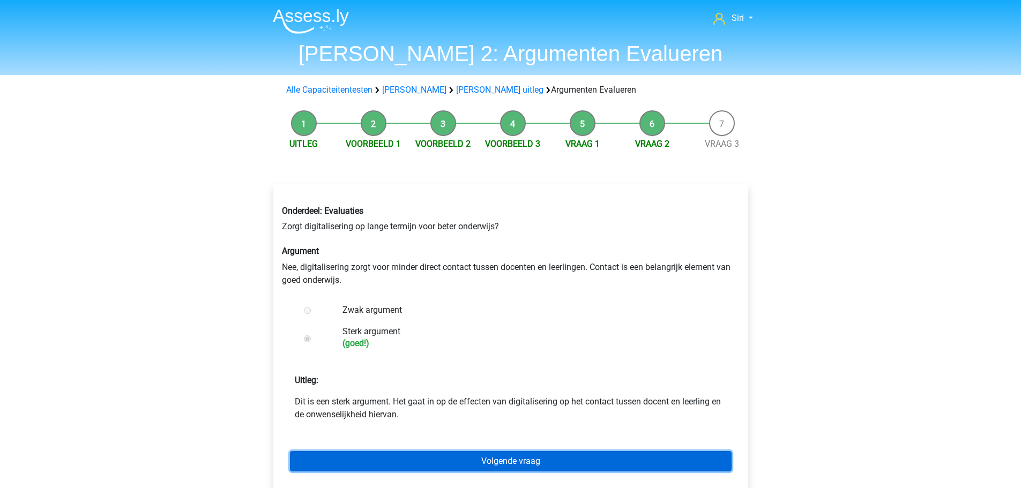
click at [413, 457] on link "Volgende vraag" at bounding box center [511, 461] width 442 height 20
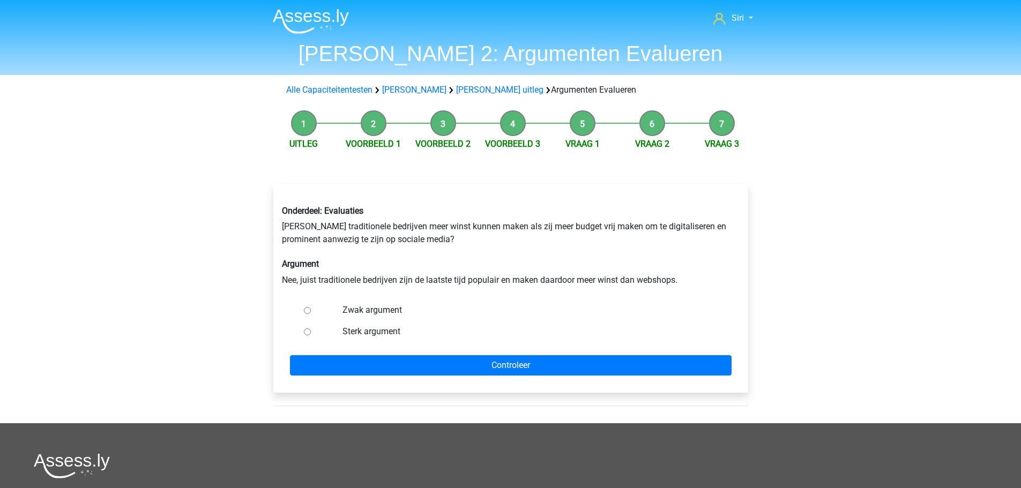
click at [350, 307] on label "Zwak argument" at bounding box center [527, 310] width 371 height 13
click at [311, 307] on input "Zwak argument" at bounding box center [307, 310] width 7 height 7
radio input "true"
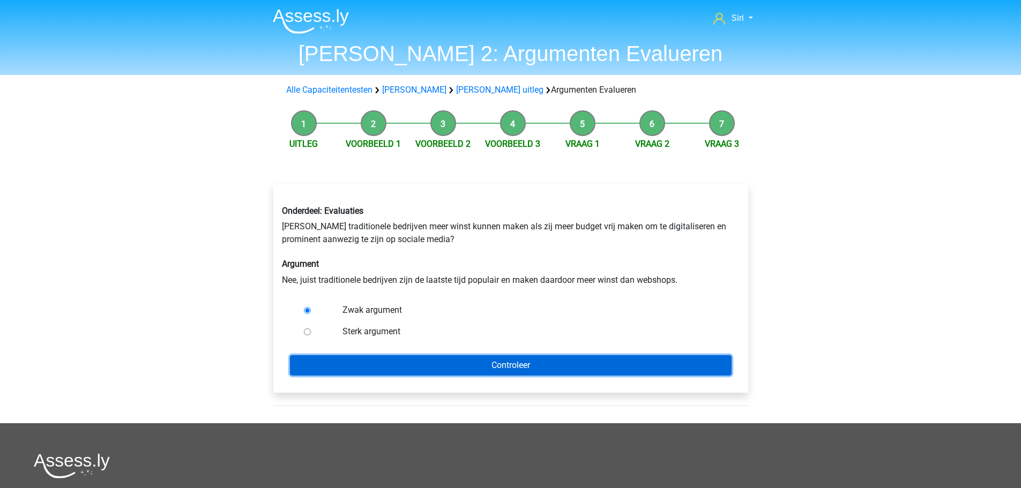
click at [385, 368] on input "Controleer" at bounding box center [511, 365] width 442 height 20
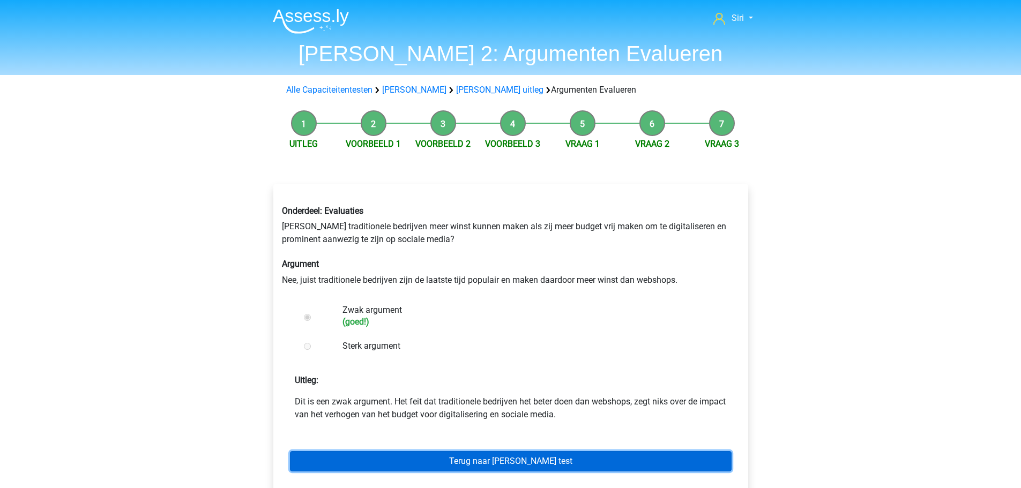
click at [419, 462] on link "Terug naar [PERSON_NAME] test" at bounding box center [511, 461] width 442 height 20
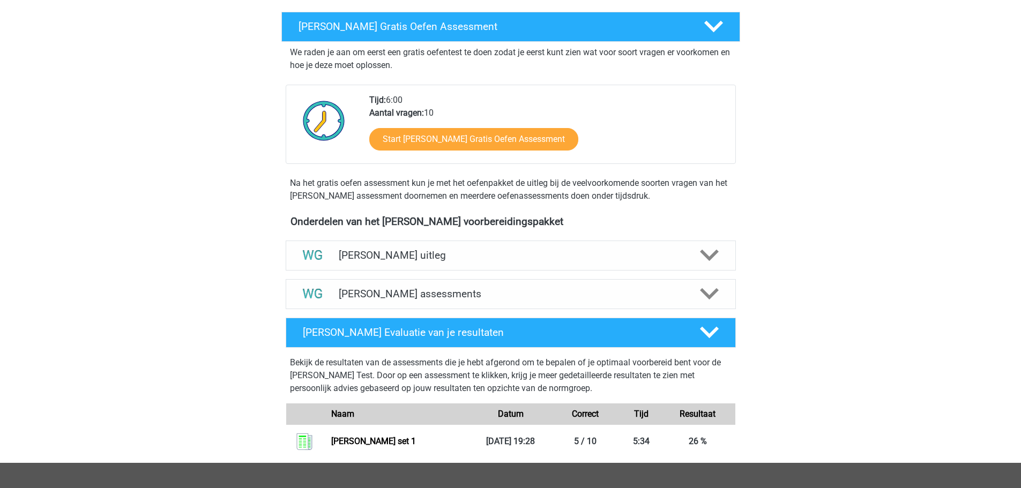
scroll to position [161, 0]
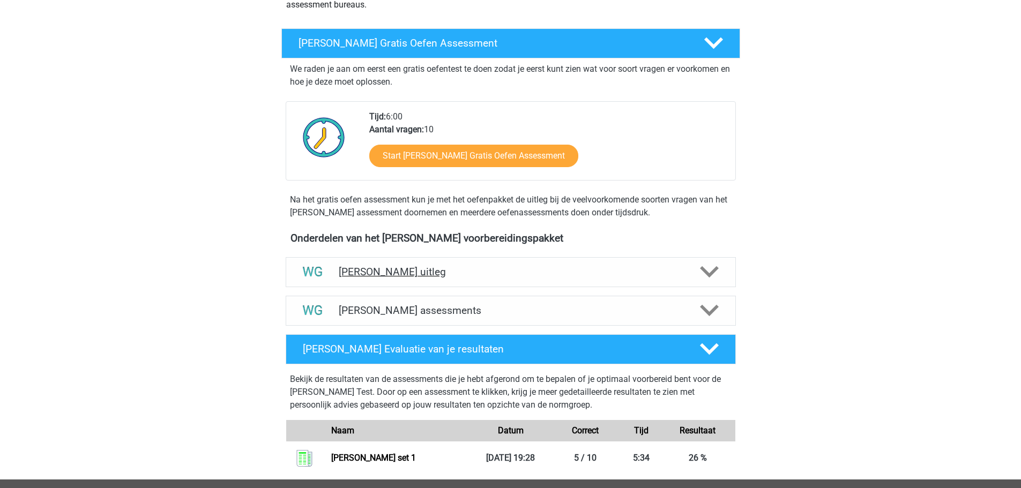
click at [490, 278] on h4 "[PERSON_NAME] [PERSON_NAME] uitleg" at bounding box center [511, 272] width 344 height 12
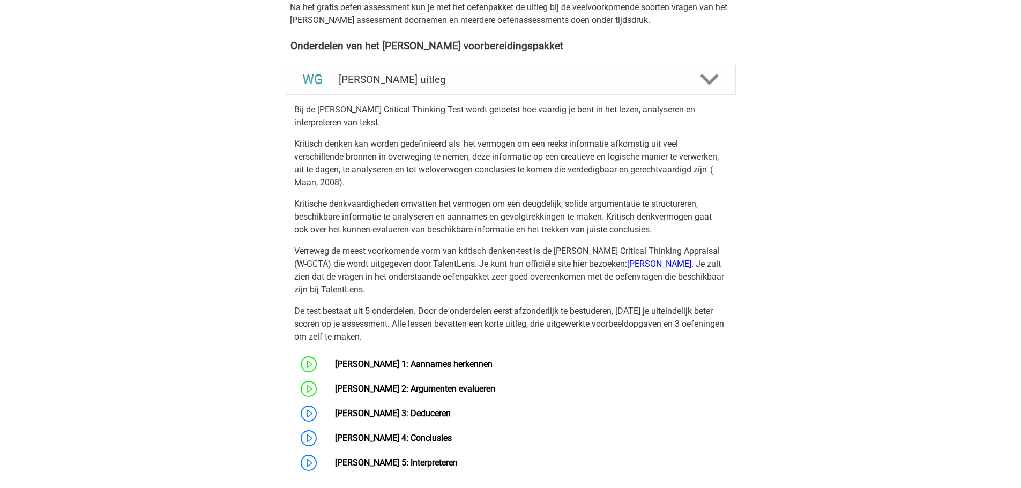
scroll to position [375, 0]
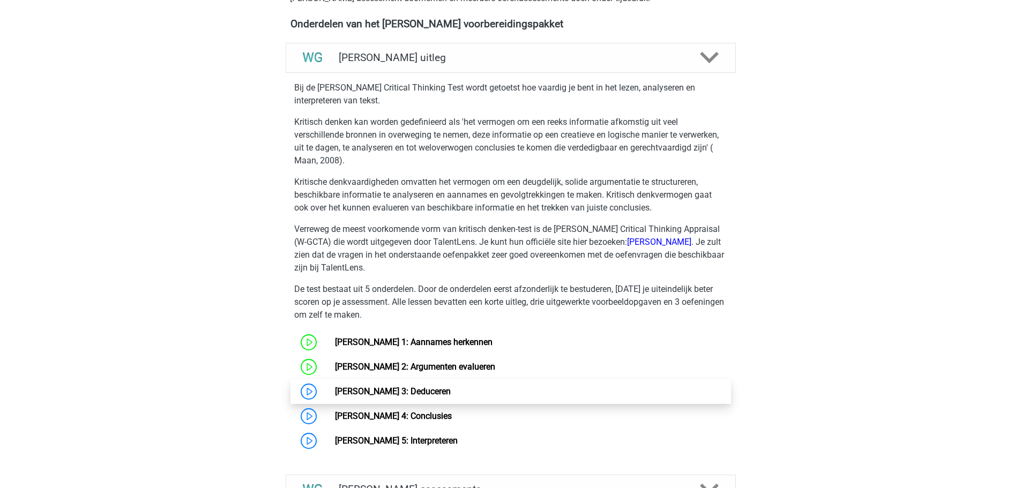
click at [434, 387] on link "Watson Glaser 3: Deduceren" at bounding box center [393, 391] width 116 height 10
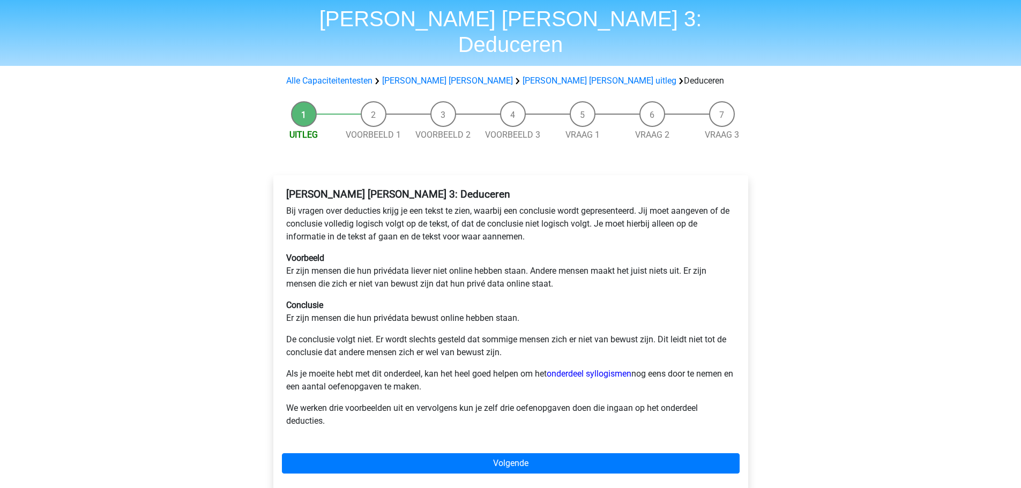
scroll to position [54, 0]
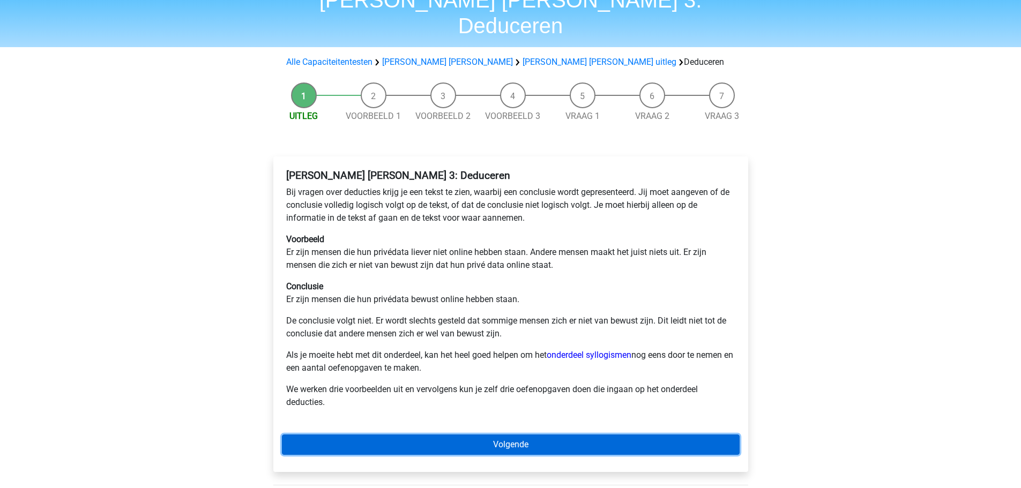
click at [427, 435] on link "Volgende" at bounding box center [511, 445] width 458 height 20
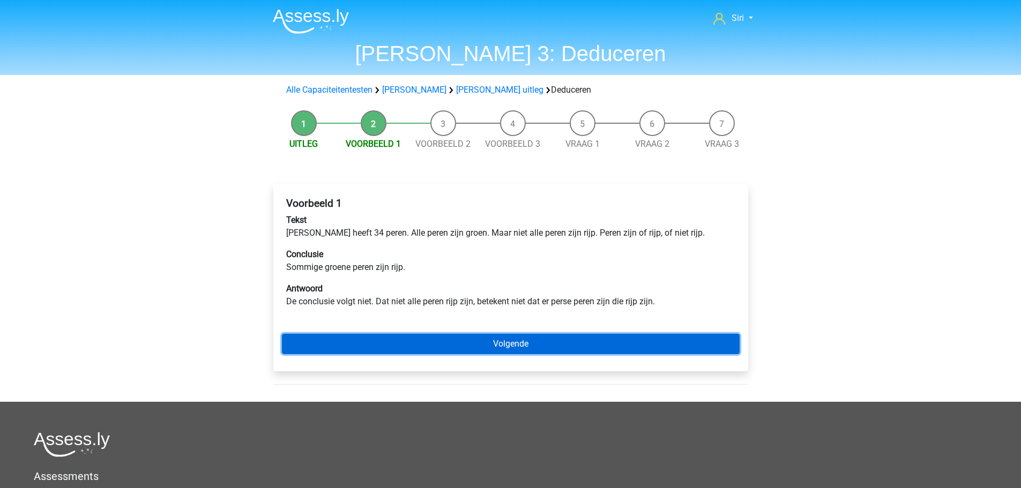
click at [533, 339] on link "Volgende" at bounding box center [511, 344] width 458 height 20
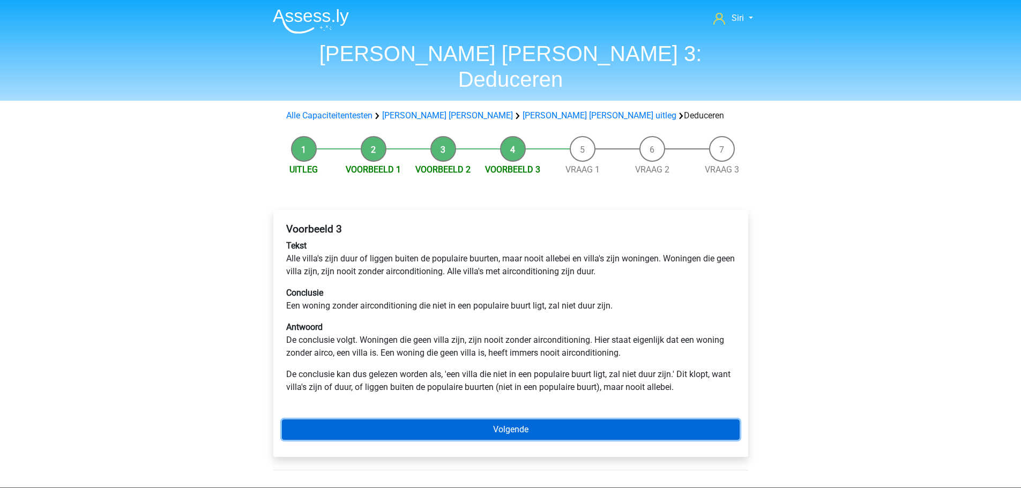
click at [493, 420] on link "Volgende" at bounding box center [511, 430] width 458 height 20
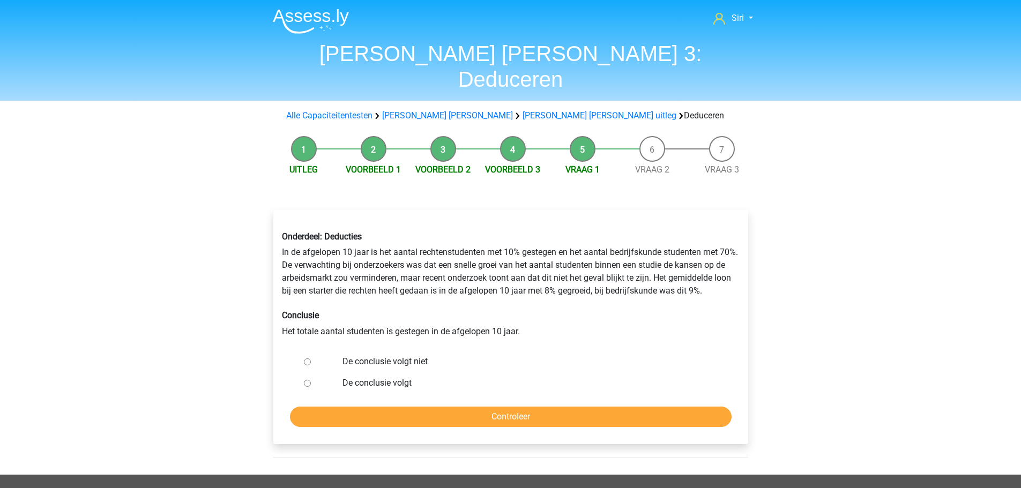
click at [417, 355] on label "De conclusie volgt niet" at bounding box center [527, 361] width 371 height 13
click at [311, 359] on input "De conclusie volgt niet" at bounding box center [307, 362] width 7 height 7
radio input "true"
click at [443, 407] on input "Controleer" at bounding box center [511, 417] width 442 height 20
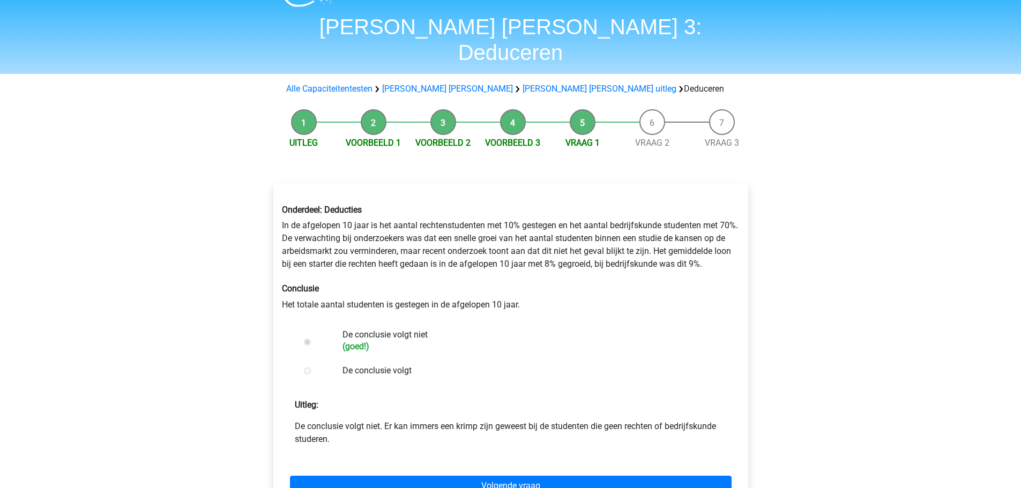
scroll to position [54, 0]
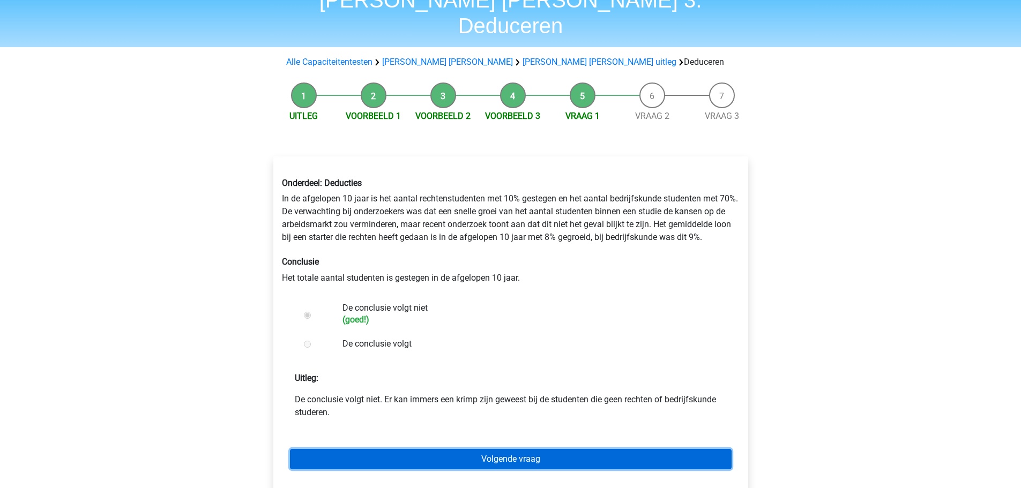
click at [430, 449] on link "Volgende vraag" at bounding box center [511, 459] width 442 height 20
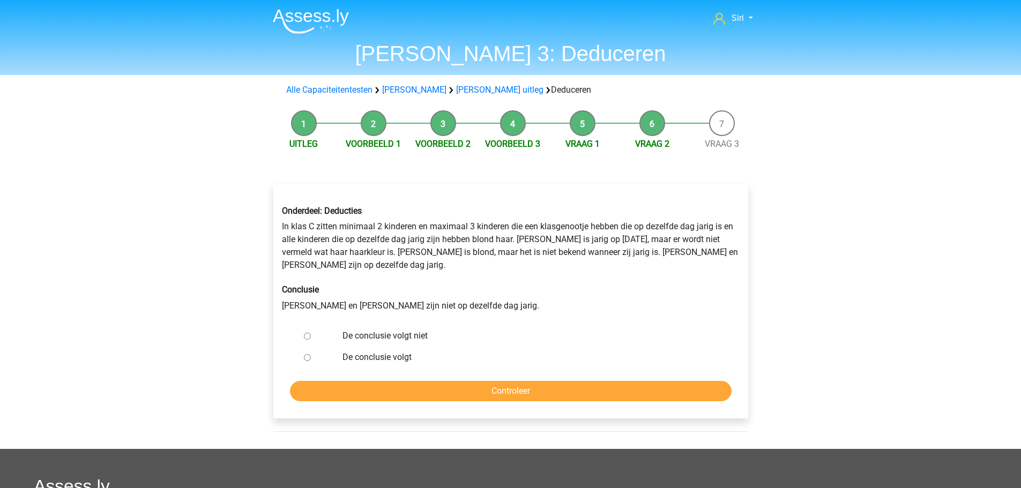
click at [370, 330] on label "De conclusie volgt niet" at bounding box center [527, 336] width 371 height 13
click at [311, 333] on input "De conclusie volgt niet" at bounding box center [307, 336] width 7 height 7
radio input "true"
click at [394, 381] on input "Controleer" at bounding box center [511, 391] width 442 height 20
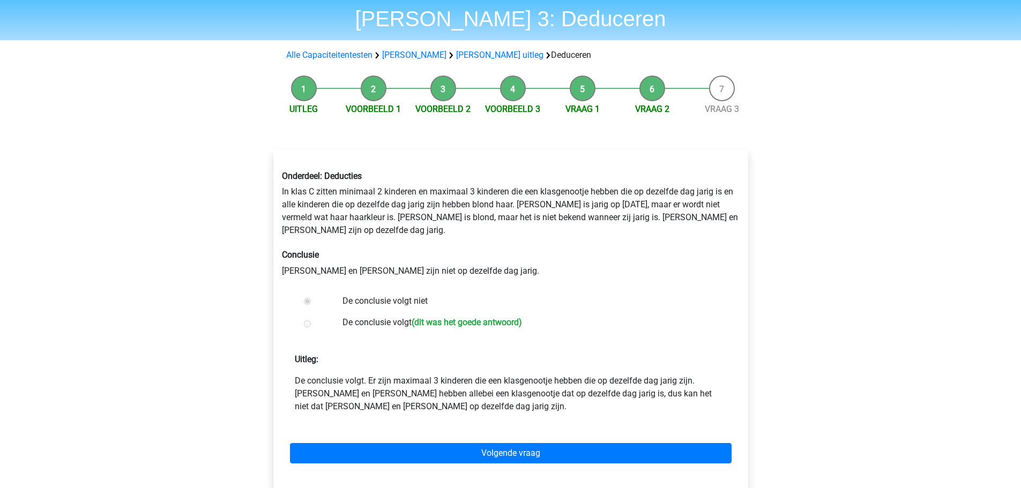
scroll to position [54, 0]
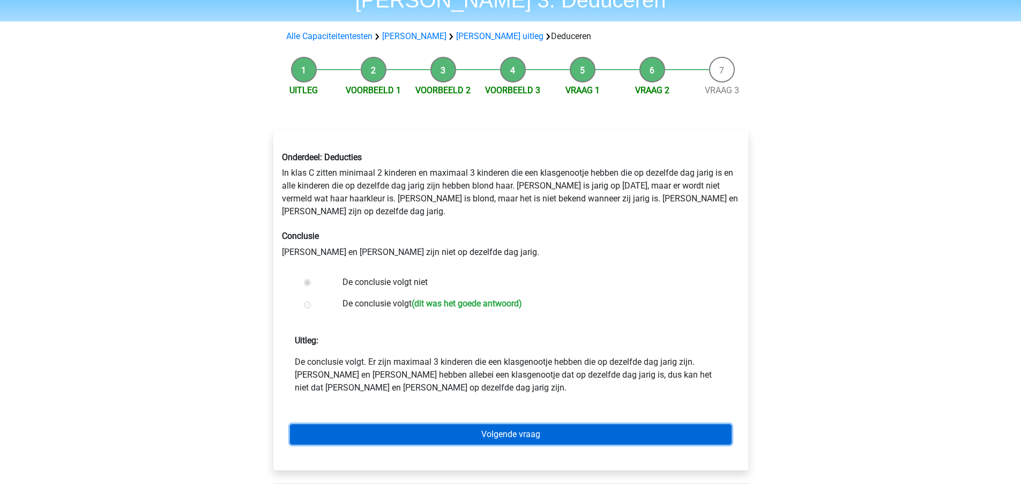
click at [393, 424] on link "Volgende vraag" at bounding box center [511, 434] width 442 height 20
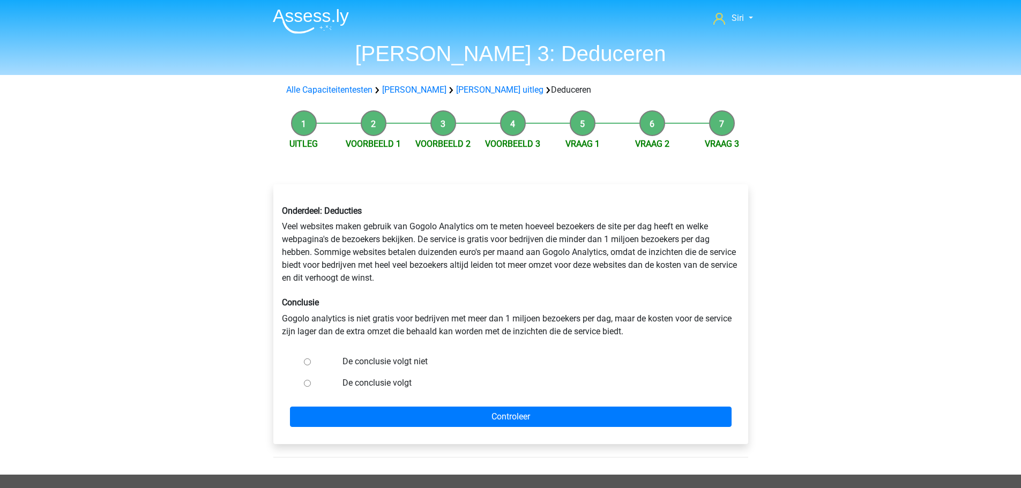
click at [403, 382] on label "De conclusie volgt" at bounding box center [527, 383] width 371 height 13
click at [363, 395] on form "De conclusie volgt niet De conclusie volgt Controleer" at bounding box center [511, 389] width 458 height 76
click at [307, 384] on input "De conclusie volgt" at bounding box center [307, 383] width 7 height 7
radio input "true"
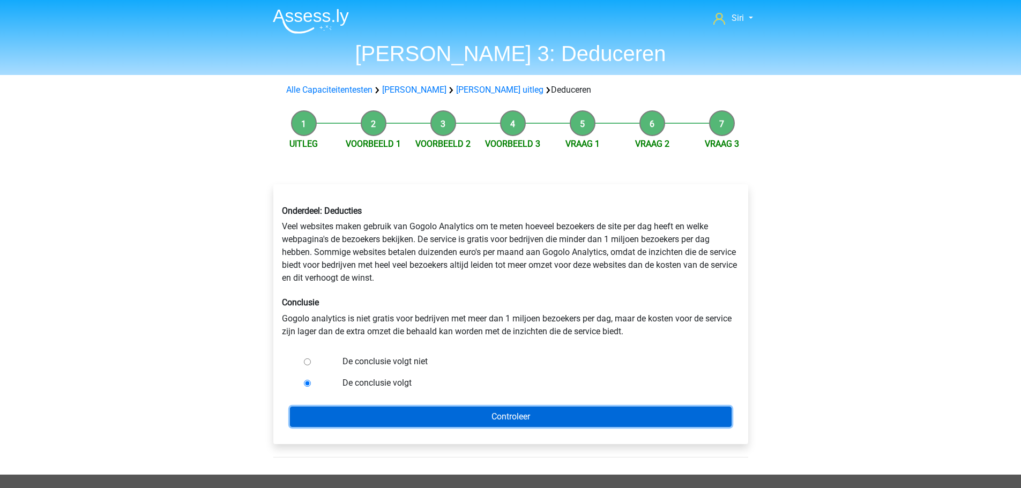
click at [371, 421] on input "Controleer" at bounding box center [511, 417] width 442 height 20
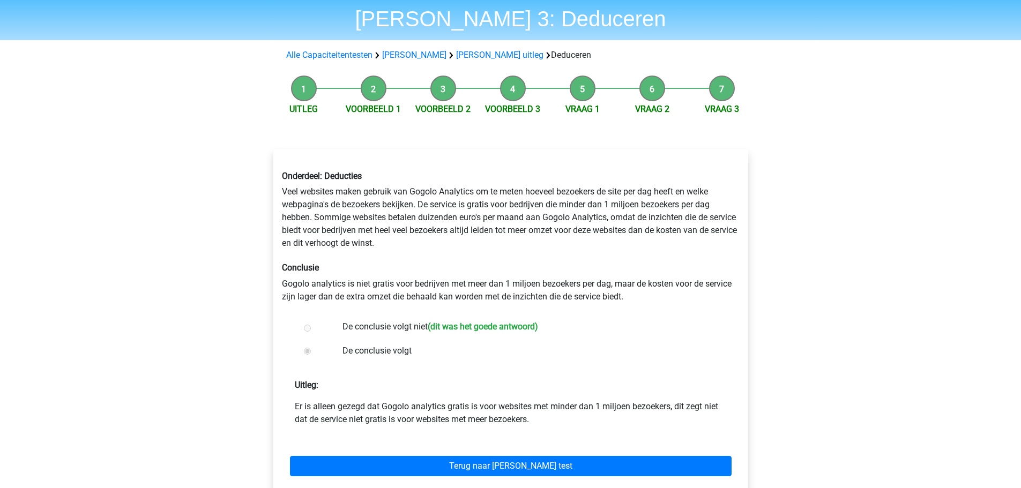
scroll to position [54, 0]
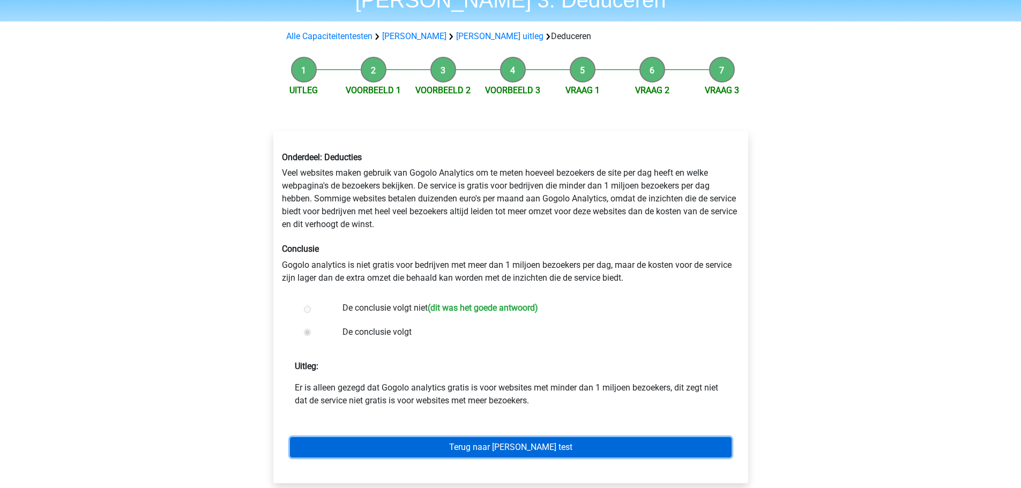
click at [372, 442] on link "Terug naar [PERSON_NAME] test" at bounding box center [511, 447] width 442 height 20
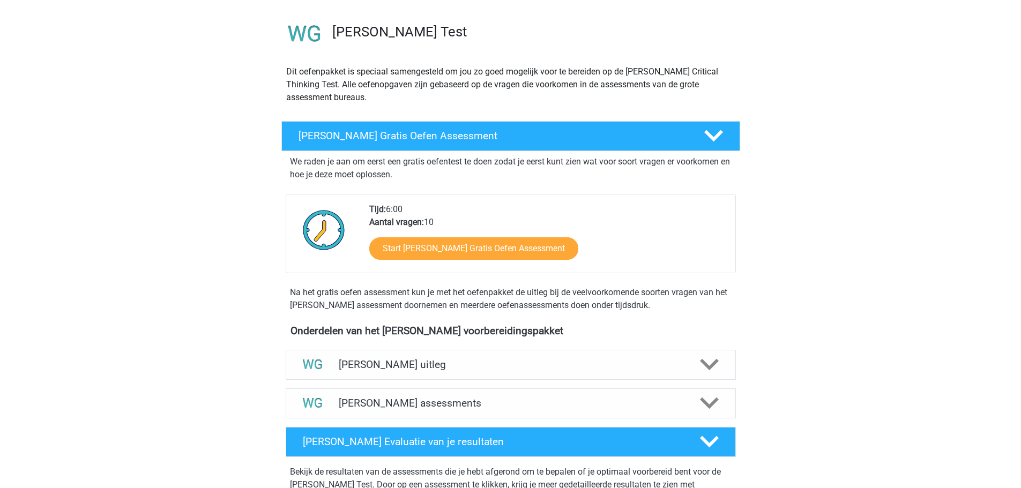
scroll to position [214, 0]
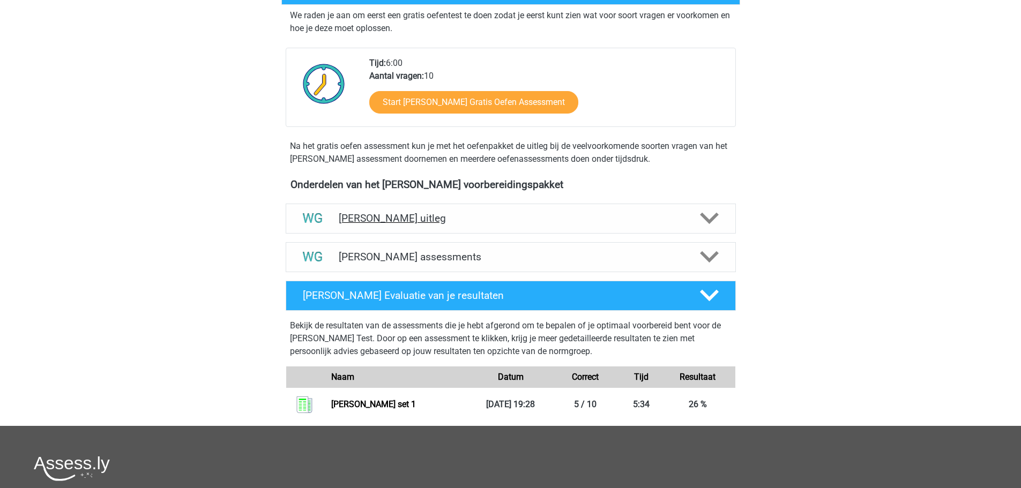
click at [423, 230] on div "[PERSON_NAME] uitleg" at bounding box center [511, 219] width 450 height 30
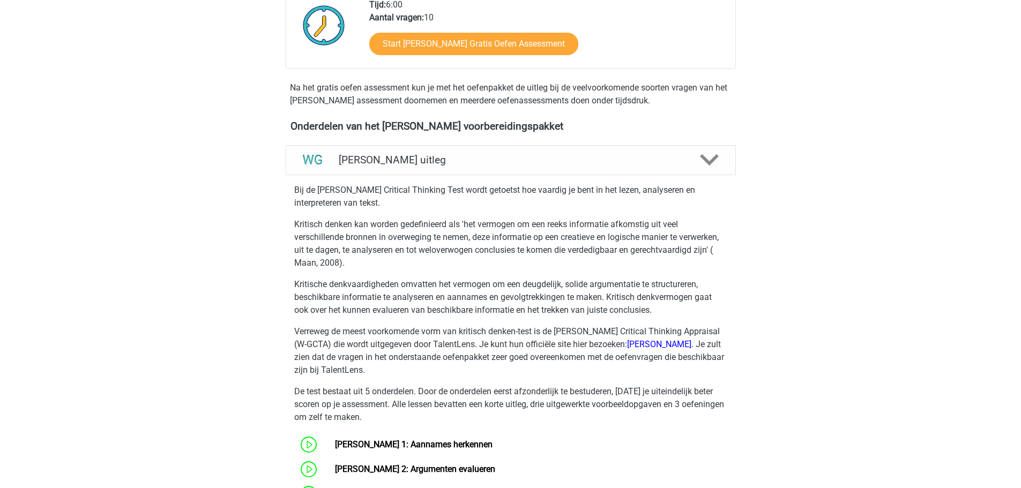
scroll to position [482, 0]
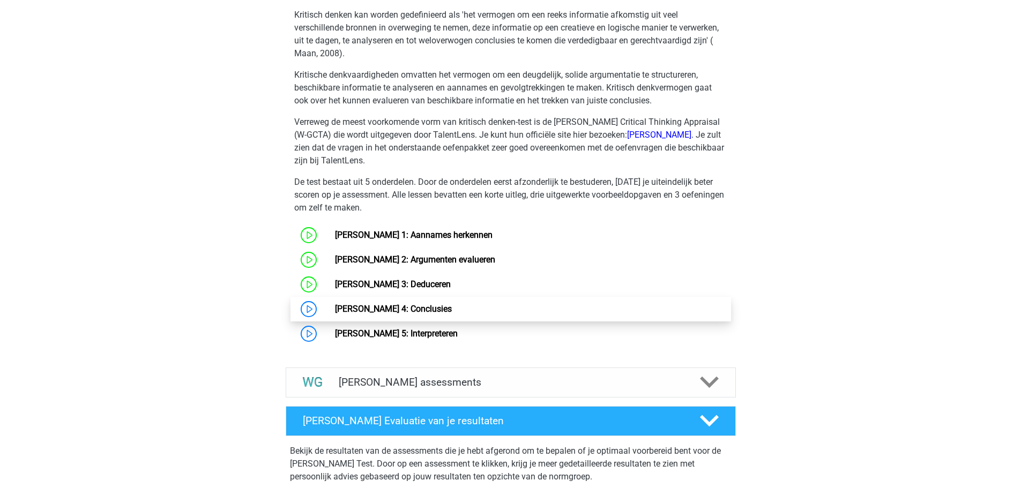
click at [413, 307] on link "[PERSON_NAME] 4: Conclusies" at bounding box center [393, 309] width 117 height 10
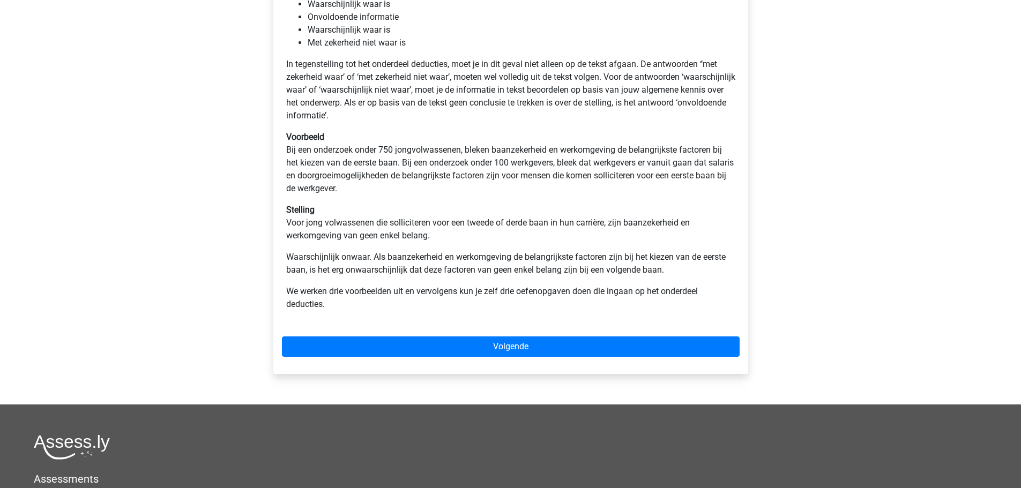
scroll to position [268, 0]
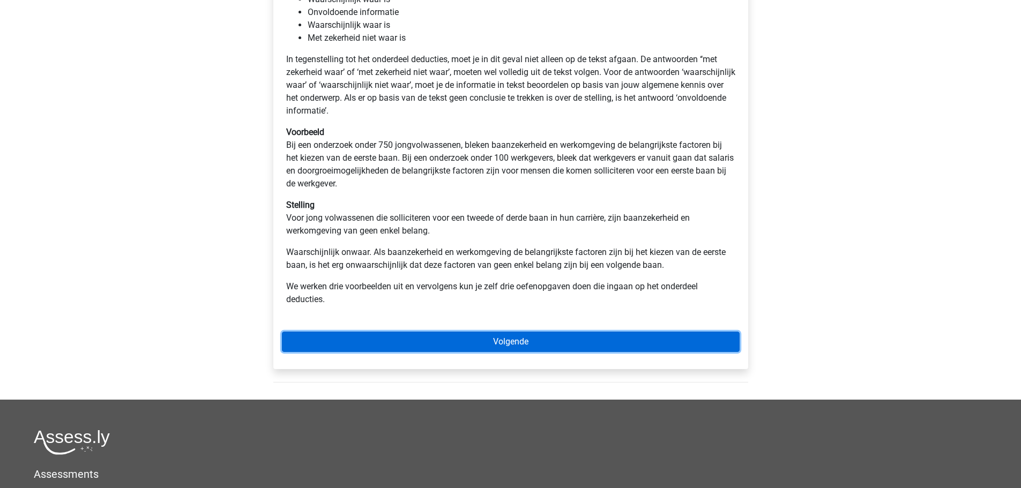
click at [420, 337] on link "Volgende" at bounding box center [511, 342] width 458 height 20
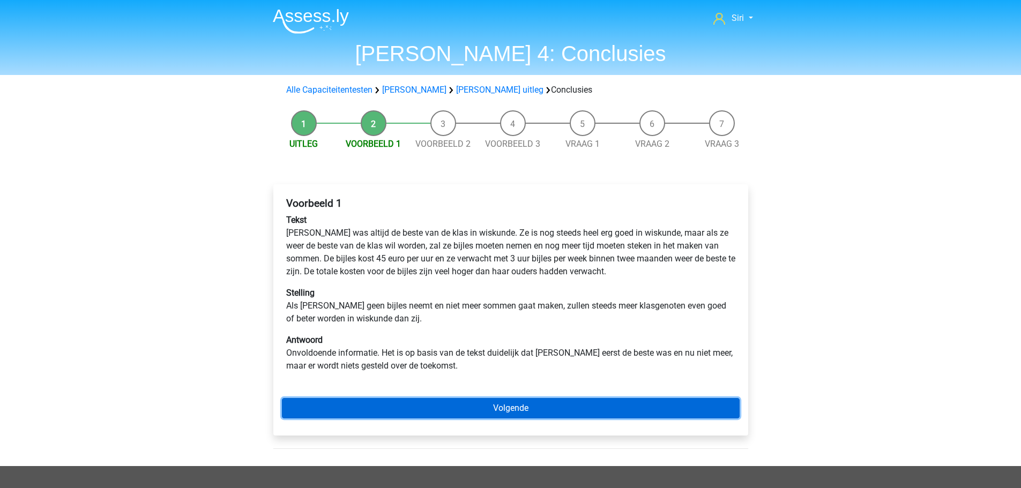
click at [458, 408] on link "Volgende" at bounding box center [511, 408] width 458 height 20
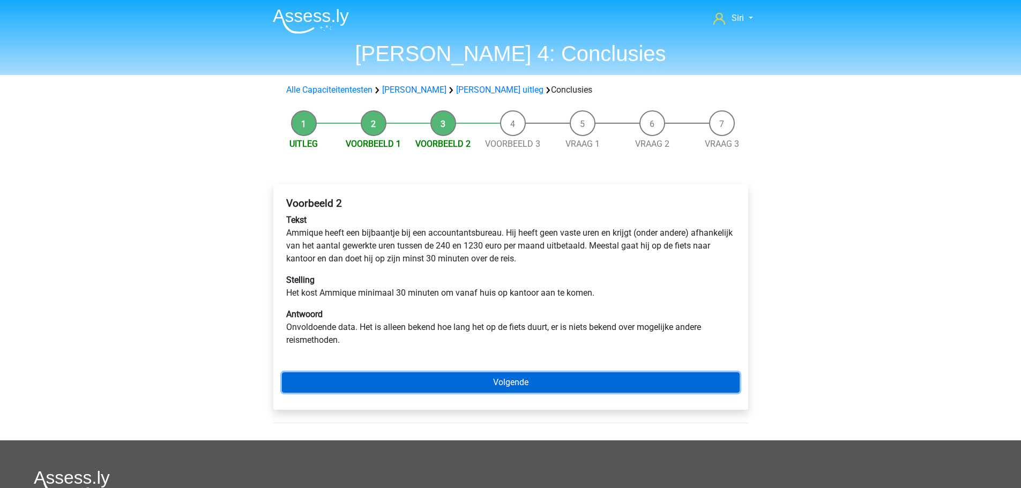
click at [424, 382] on link "Volgende" at bounding box center [511, 382] width 458 height 20
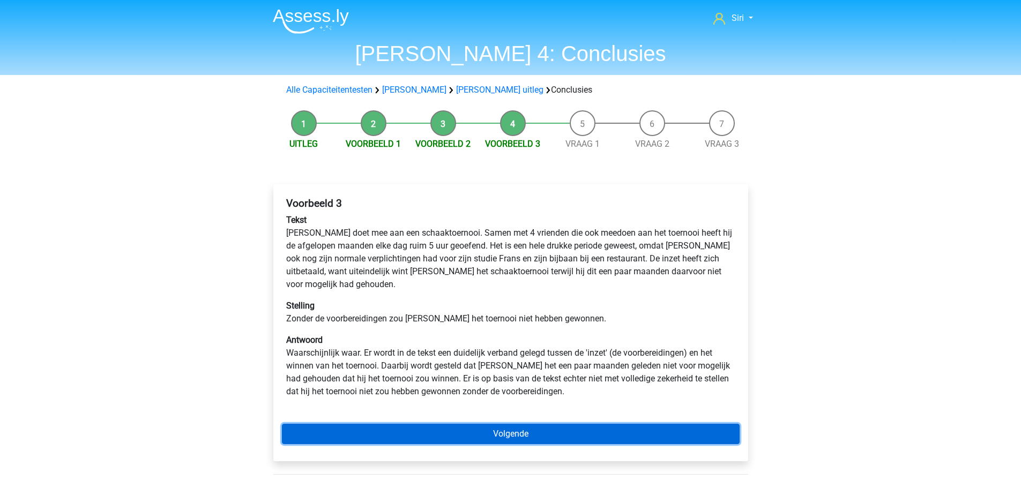
click at [459, 424] on link "Volgende" at bounding box center [511, 434] width 458 height 20
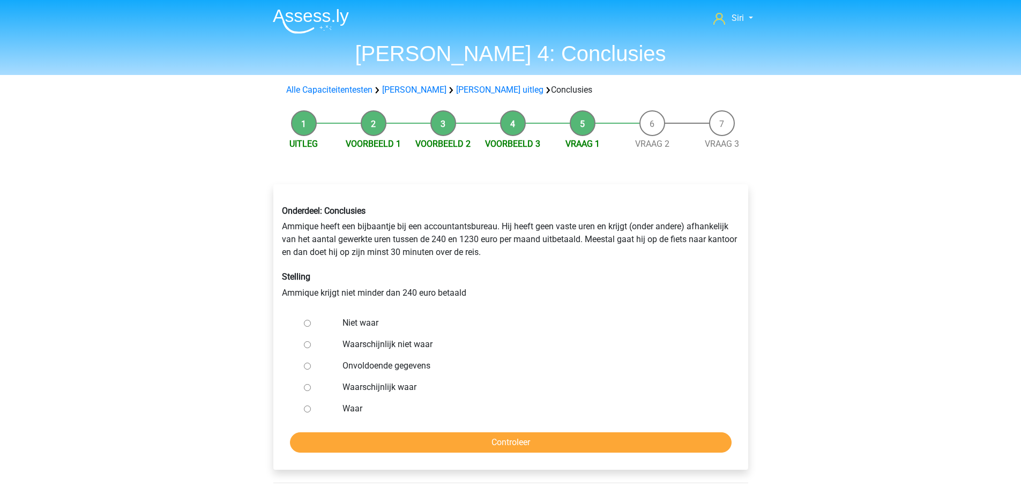
click at [389, 344] on label "Waarschijnlijk niet waar" at bounding box center [527, 344] width 371 height 13
click at [311, 344] on input "Waarschijnlijk niet waar" at bounding box center [307, 344] width 7 height 7
radio input "true"
click at [452, 446] on input "Controleer" at bounding box center [511, 442] width 442 height 20
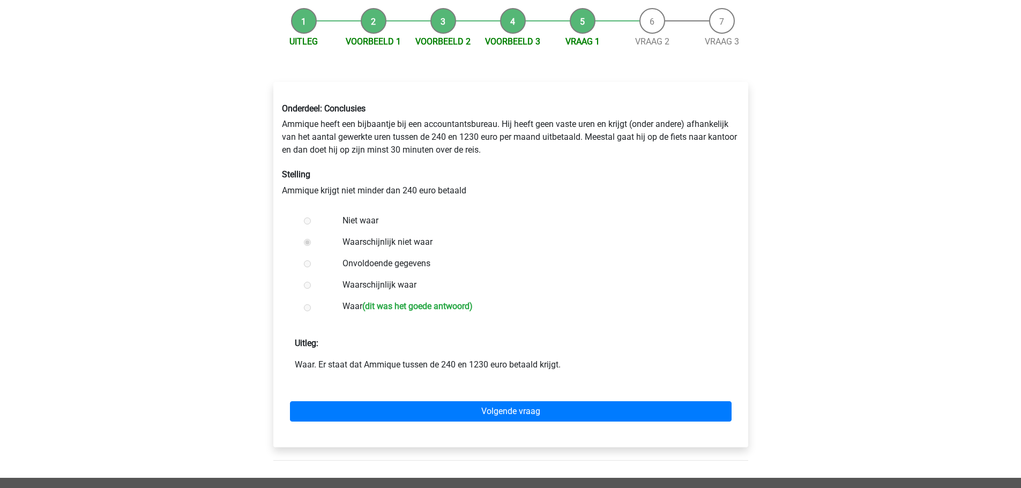
scroll to position [107, 0]
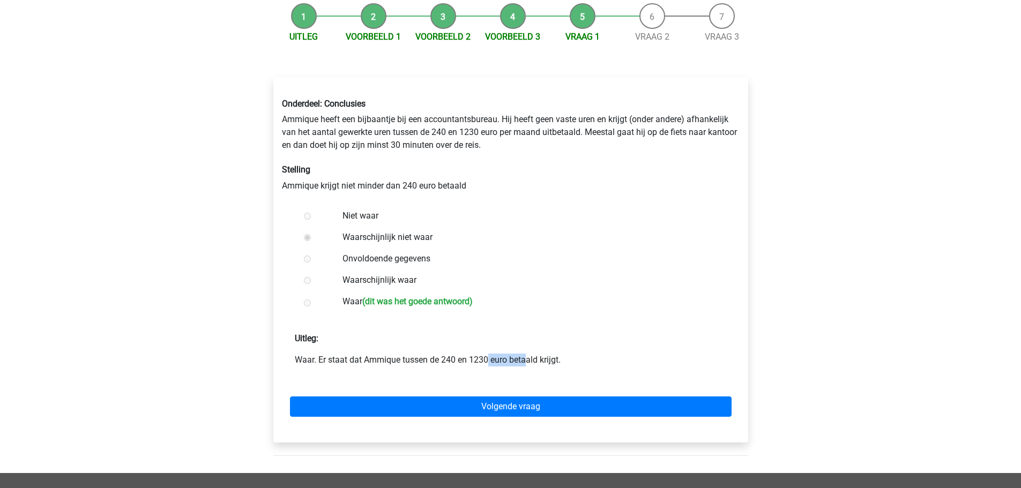
drag, startPoint x: 396, startPoint y: 360, endPoint x: 437, endPoint y: 357, distance: 40.8
click at [437, 357] on p "Waar. Er staat dat Ammique tussen de 240 en 1230 euro betaald krijgt." at bounding box center [511, 360] width 432 height 13
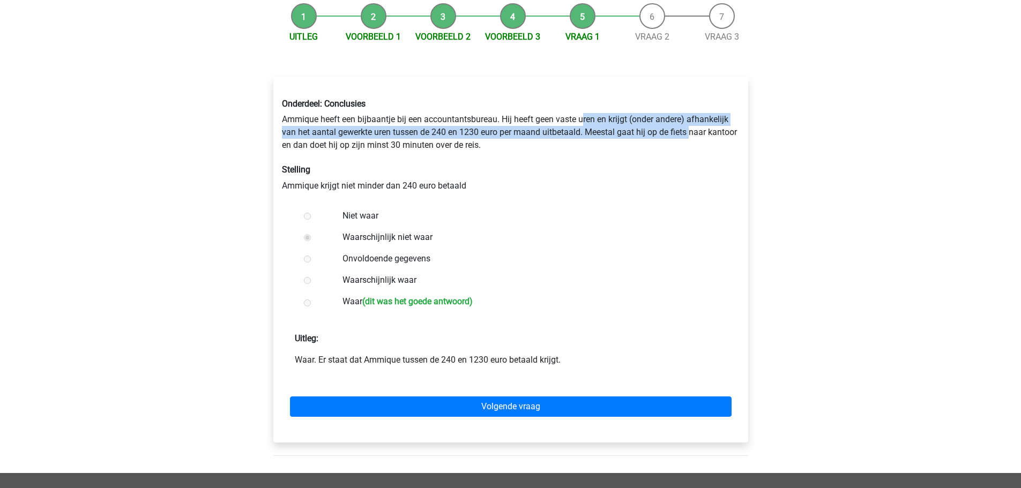
drag, startPoint x: 584, startPoint y: 124, endPoint x: 693, endPoint y: 131, distance: 110.1
click at [693, 131] on div "Onderdeel: Conclusies Ammique heeft een bijbaantje bij een accountantsbureau. H…" at bounding box center [511, 145] width 474 height 110
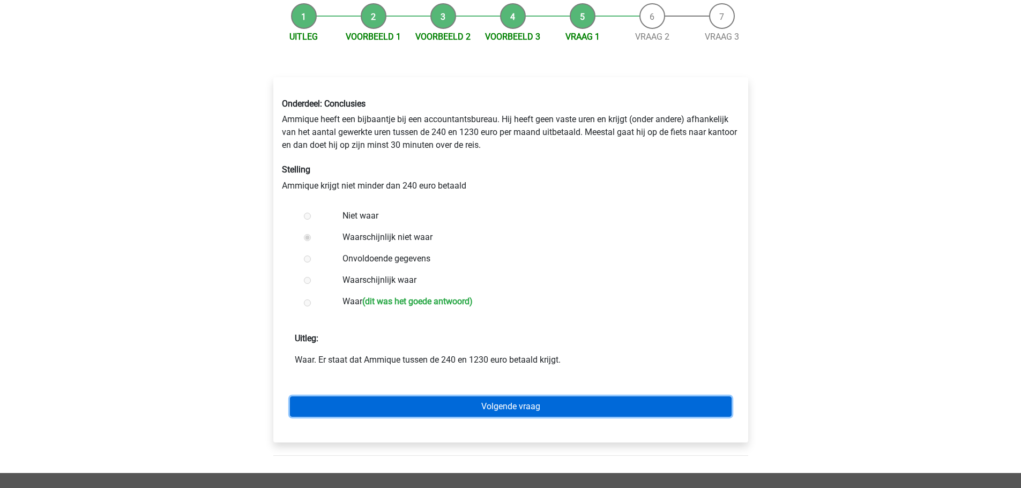
click at [540, 415] on link "Volgende vraag" at bounding box center [511, 407] width 442 height 20
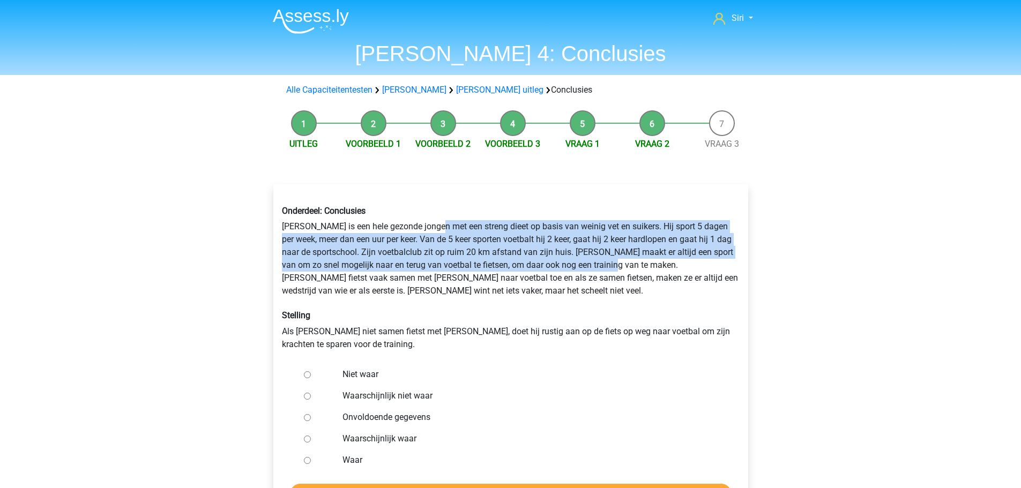
drag, startPoint x: 442, startPoint y: 225, endPoint x: 623, endPoint y: 260, distance: 184.6
click at [623, 260] on div "Onderdeel: Conclusies Rowan is een hele gezonde jongen met een streng dieet op …" at bounding box center [511, 278] width 474 height 162
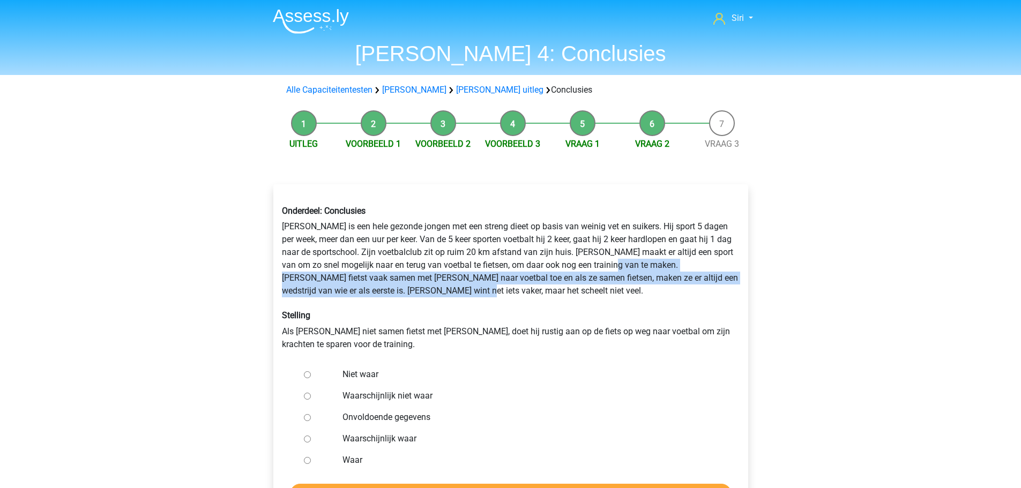
drag, startPoint x: 624, startPoint y: 263, endPoint x: 546, endPoint y: 292, distance: 83.1
click at [546, 292] on div "Onderdeel: Conclusies Rowan is een hele gezonde jongen met een streng dieet op …" at bounding box center [511, 278] width 474 height 162
click at [547, 293] on div "Onderdeel: Conclusies Rowan is een hele gezonde jongen met een streng dieet op …" at bounding box center [511, 278] width 474 height 162
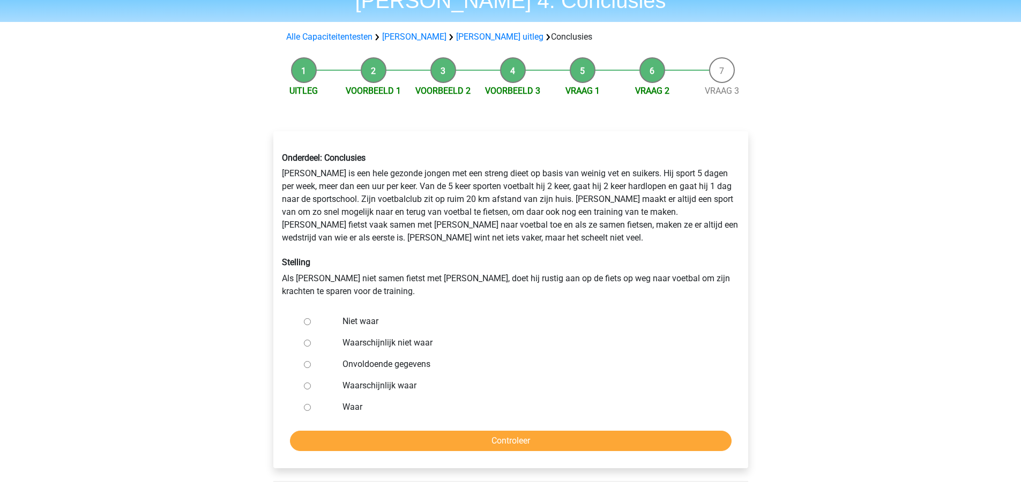
scroll to position [54, 0]
click at [386, 344] on label "Waarschijnlijk niet waar" at bounding box center [527, 342] width 371 height 13
click at [311, 344] on input "Waarschijnlijk niet waar" at bounding box center [307, 342] width 7 height 7
radio input "true"
click at [414, 446] on input "Controleer" at bounding box center [511, 440] width 442 height 20
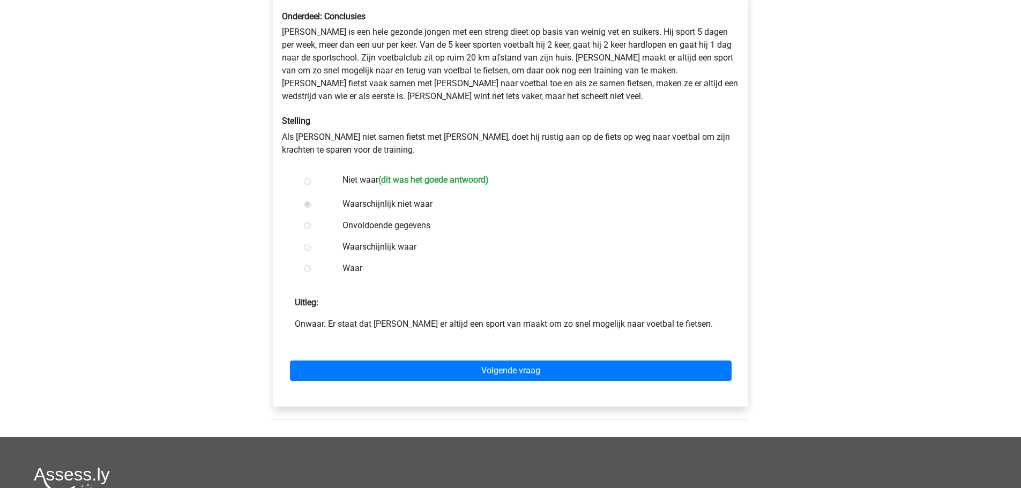
scroll to position [214, 0]
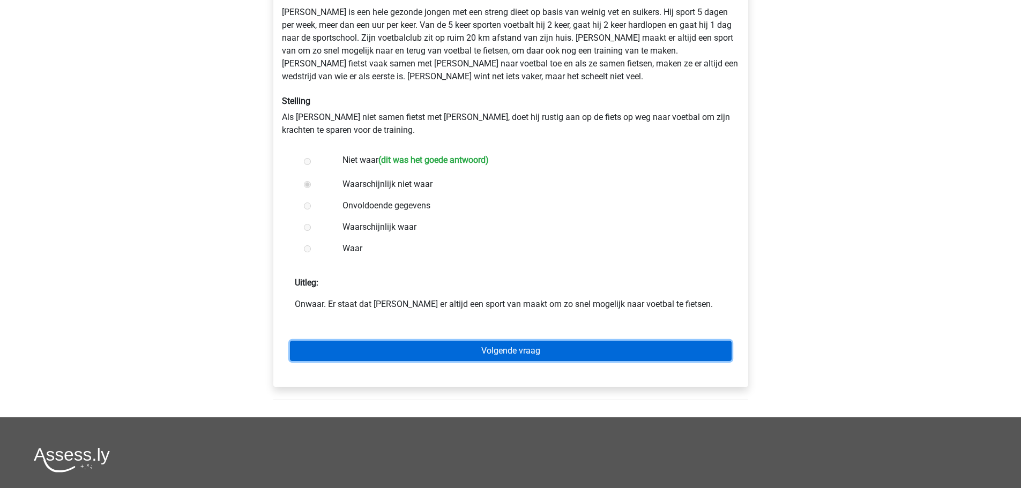
click at [443, 357] on link "Volgende vraag" at bounding box center [511, 351] width 442 height 20
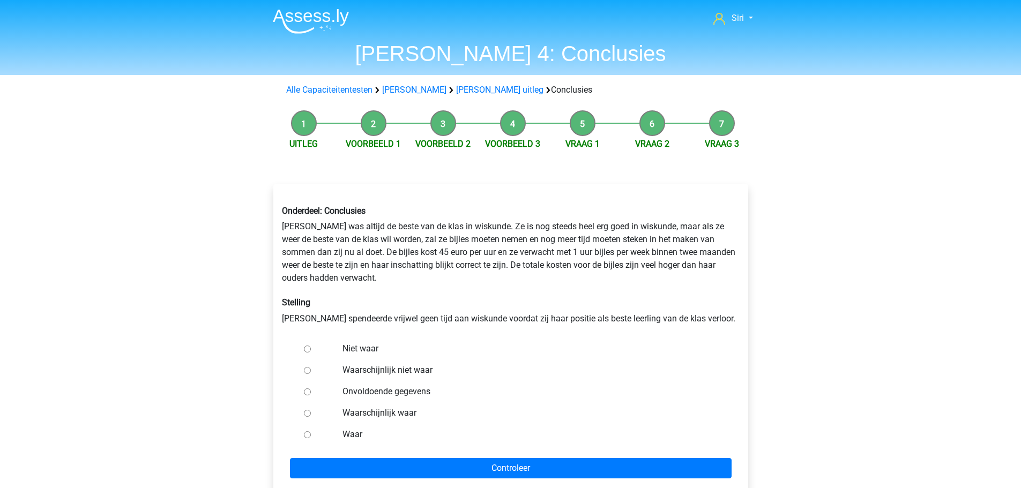
click at [404, 393] on label "Onvoldoende gegevens" at bounding box center [527, 391] width 371 height 13
click at [311, 393] on input "Onvoldoende gegevens" at bounding box center [307, 392] width 7 height 7
radio input "true"
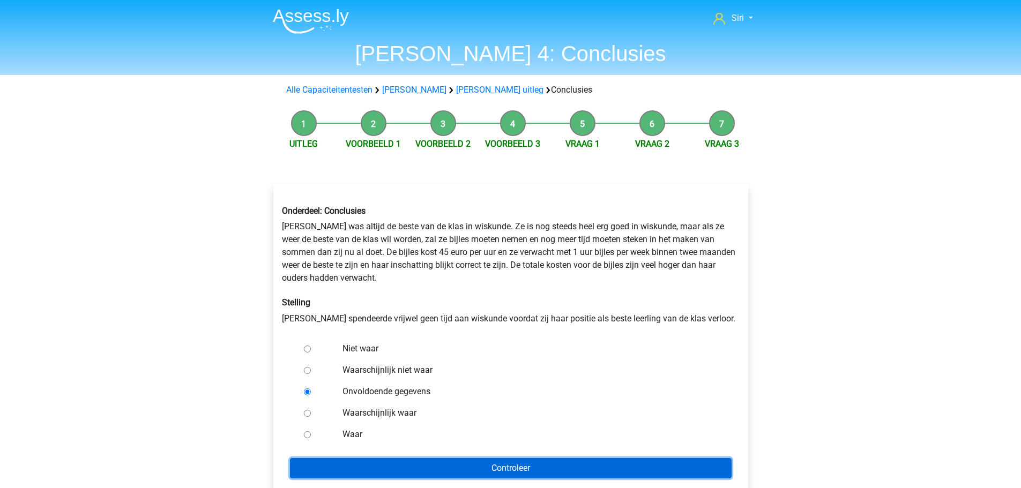
click at [417, 468] on input "Controleer" at bounding box center [511, 468] width 442 height 20
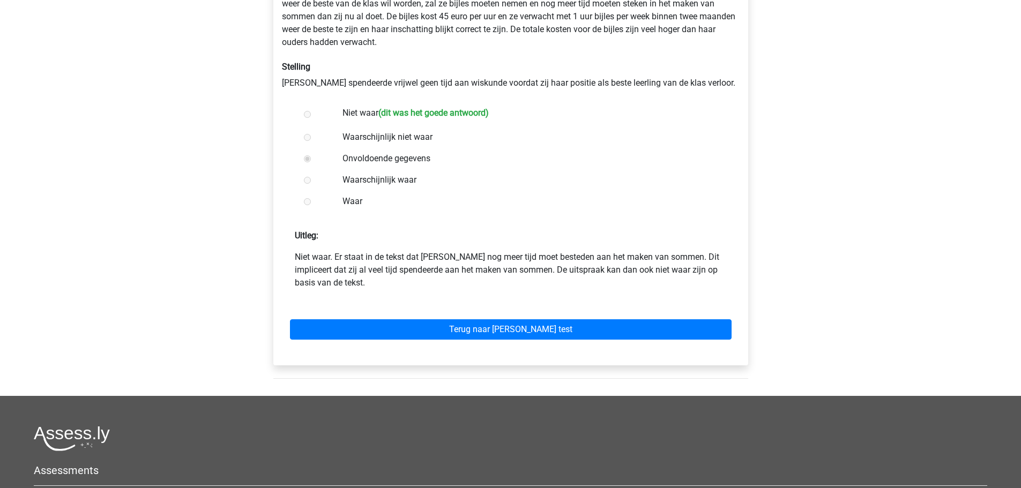
scroll to position [268, 0]
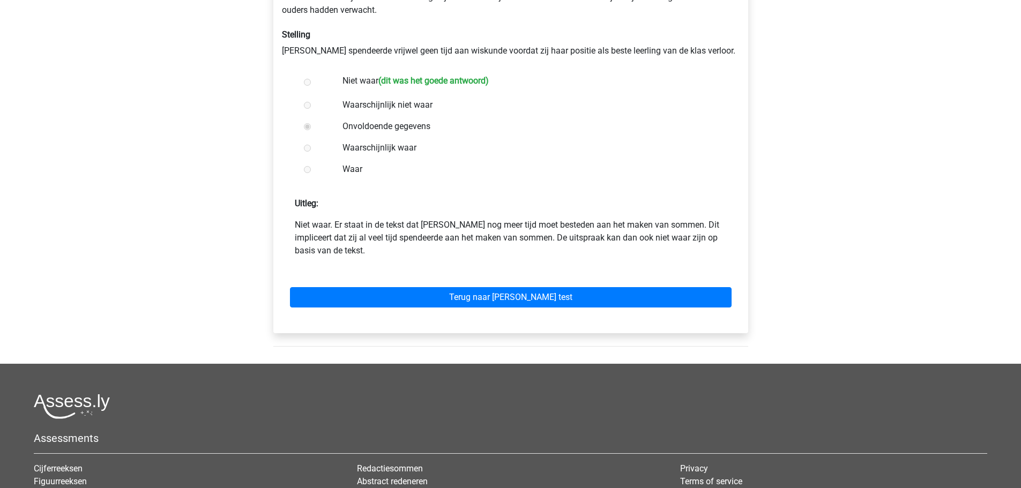
click at [414, 315] on div "Terug naar [PERSON_NAME] test" at bounding box center [511, 295] width 458 height 59
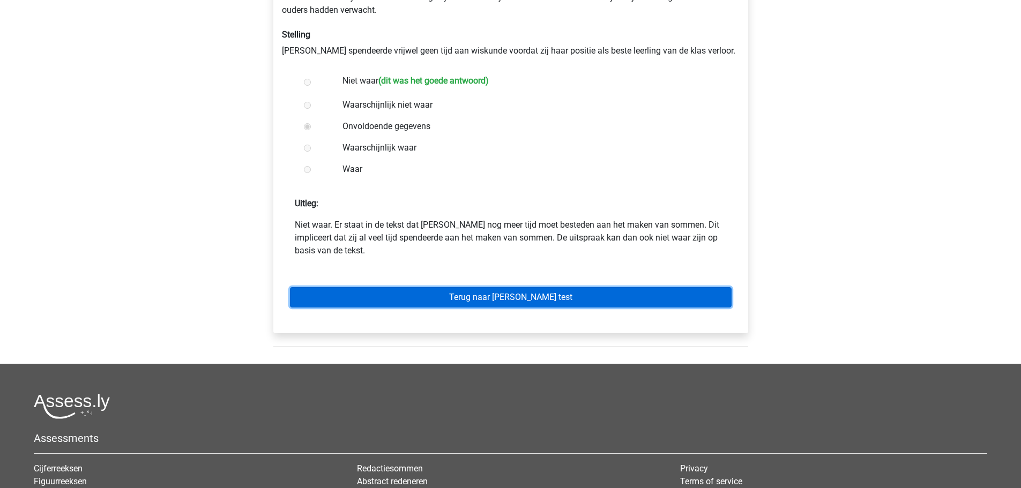
click at [420, 302] on link "Terug naar [PERSON_NAME] test" at bounding box center [511, 297] width 442 height 20
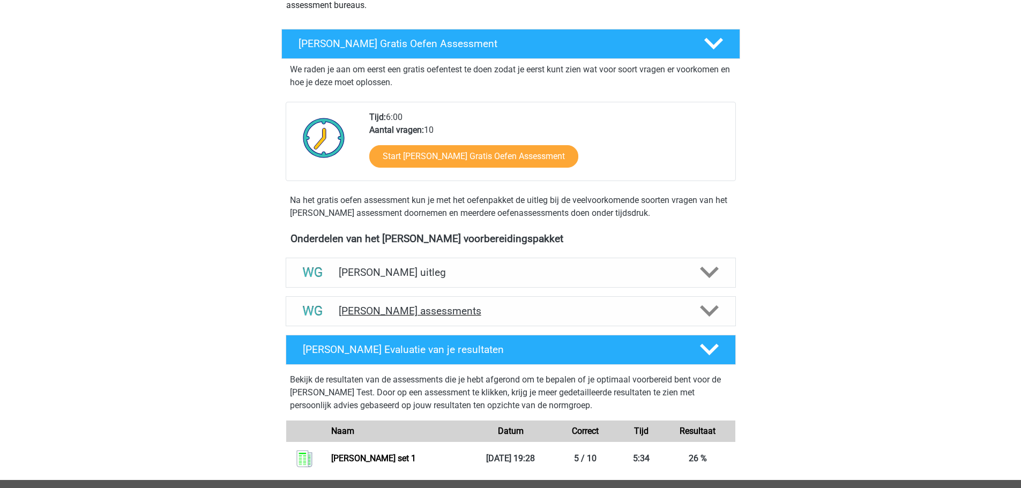
scroll to position [161, 0]
click at [448, 266] on h4 "[PERSON_NAME] uitleg" at bounding box center [511, 272] width 344 height 12
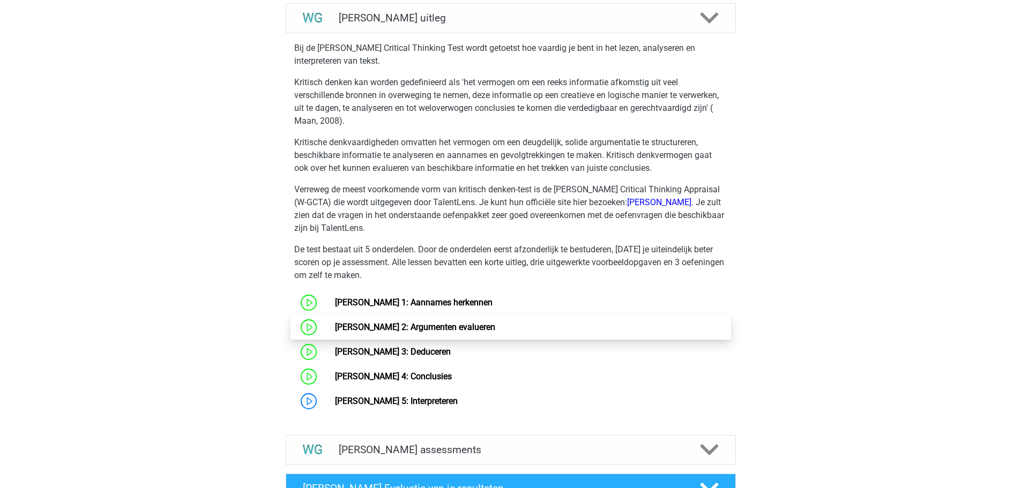
scroll to position [482, 0]
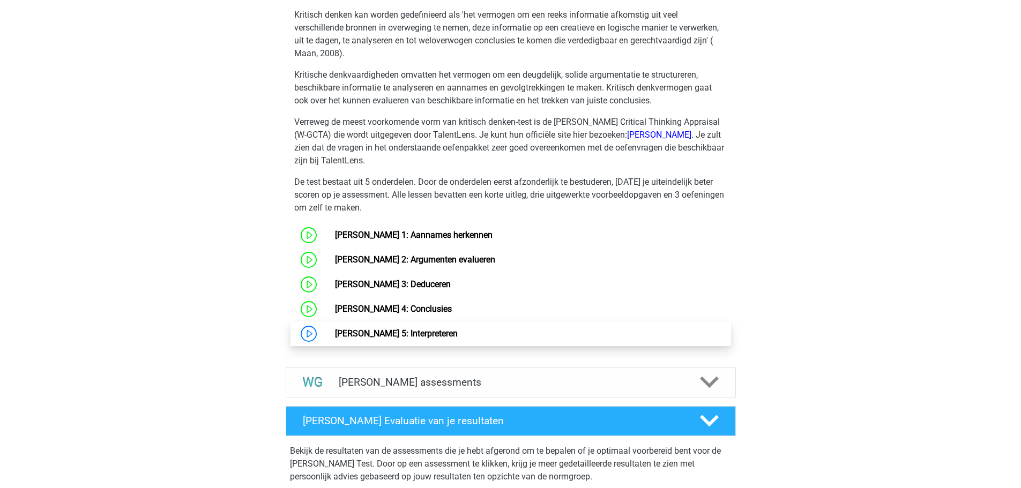
click at [424, 339] on link "[PERSON_NAME] 5: Interpreteren" at bounding box center [396, 334] width 123 height 10
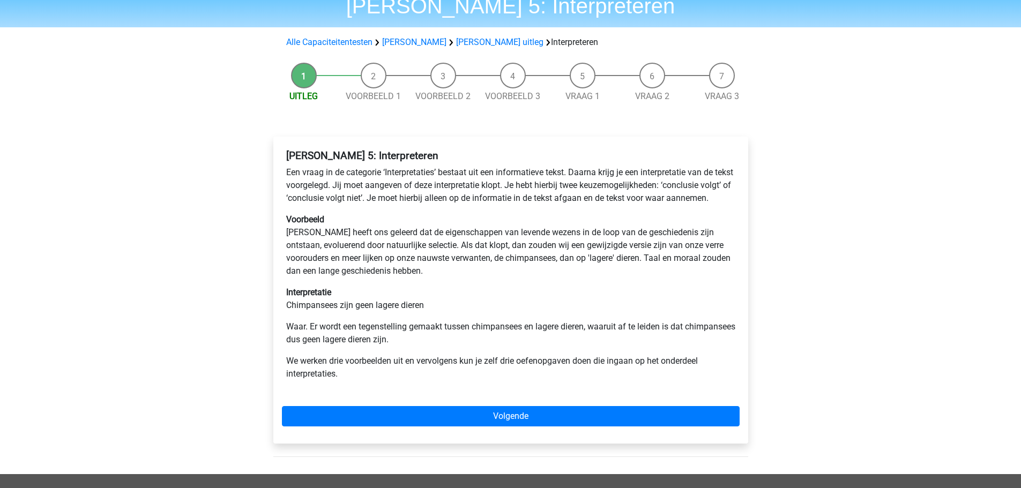
scroll to position [107, 0]
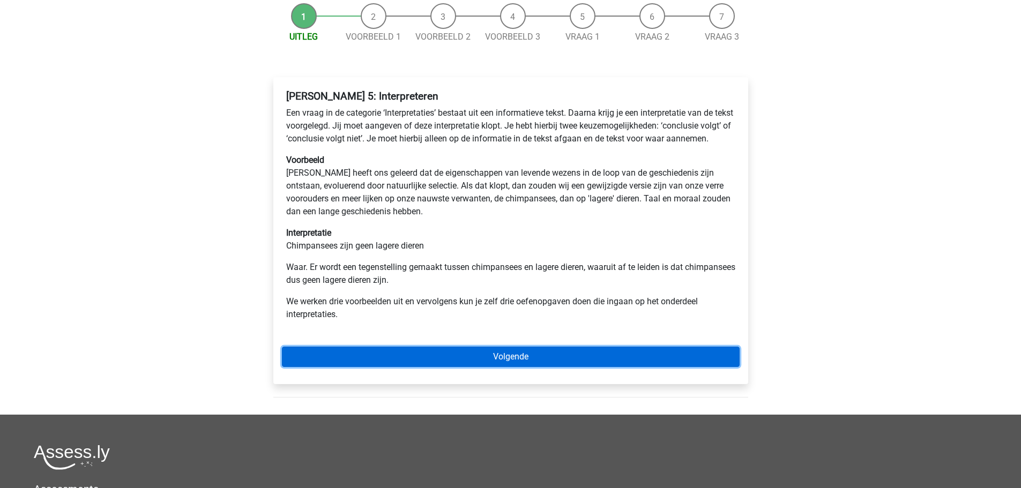
click at [432, 367] on link "Volgende" at bounding box center [511, 357] width 458 height 20
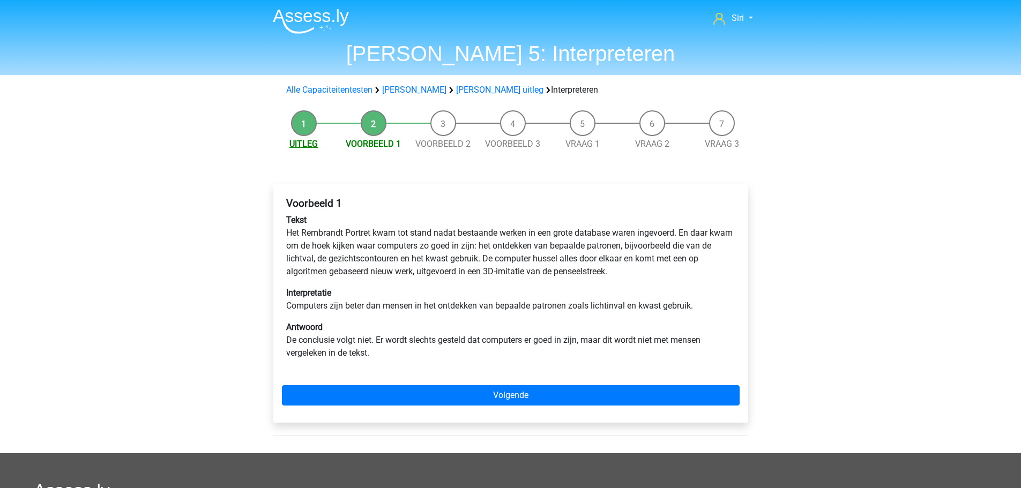
click at [292, 148] on link "Uitleg" at bounding box center [303, 144] width 28 height 10
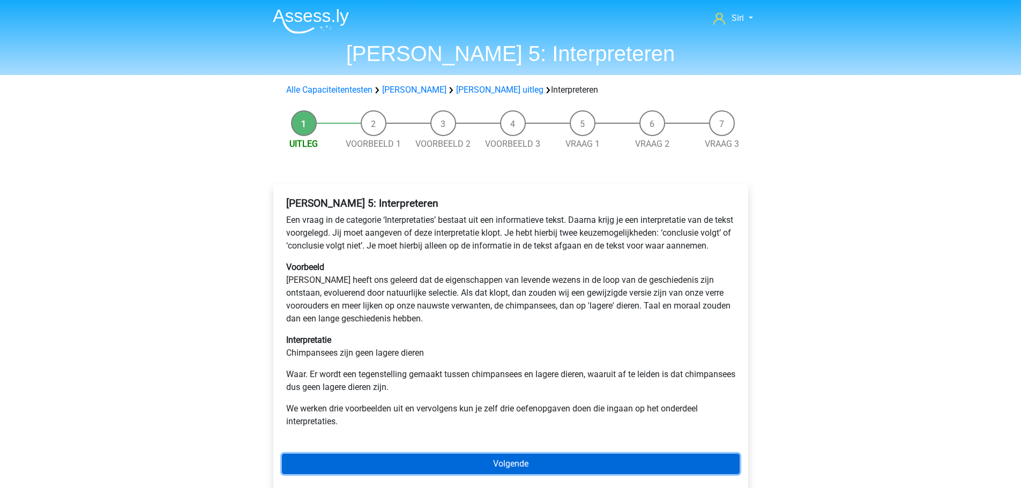
click at [454, 474] on link "Volgende" at bounding box center [511, 464] width 458 height 20
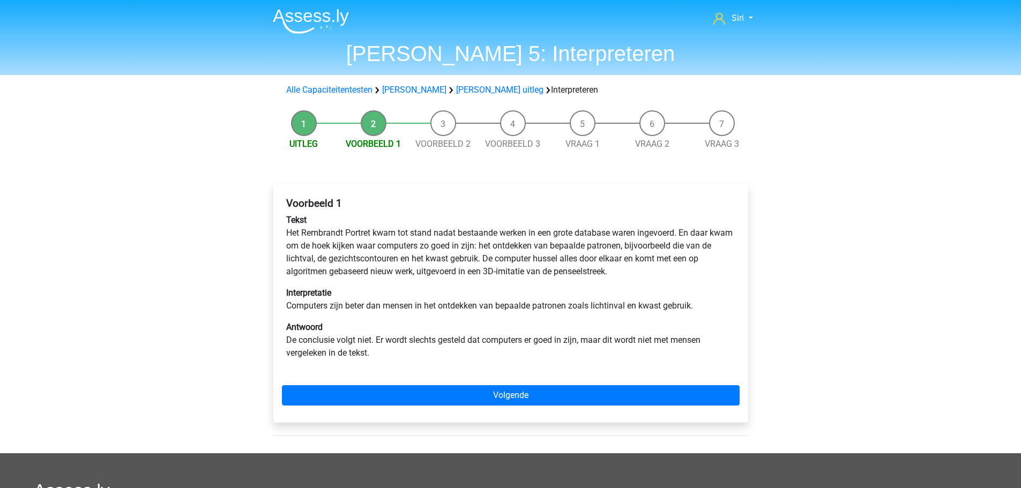
click at [449, 408] on div "Voorbeeld 1 Tekst Het Rembrandt Portret kwam tot stand nadat bestaande werken i…" at bounding box center [510, 303] width 475 height 238
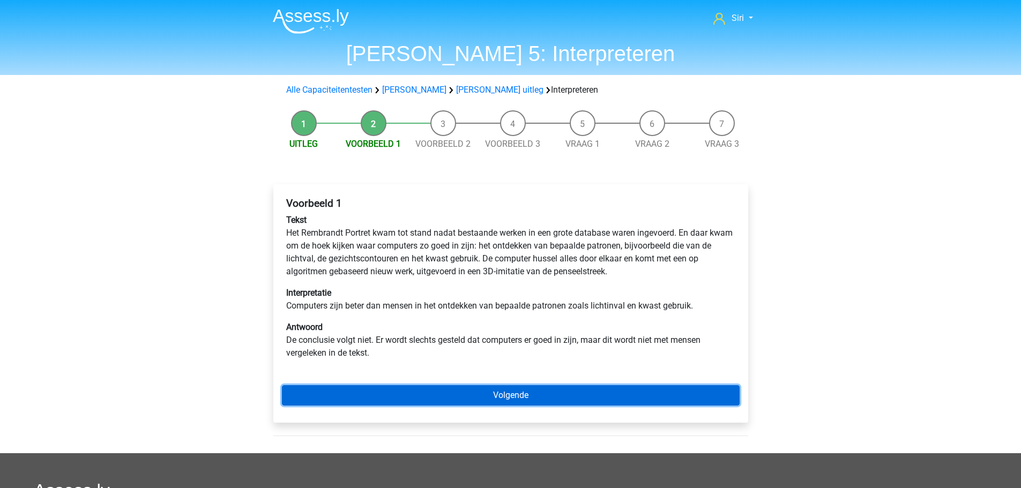
click at [446, 400] on link "Volgende" at bounding box center [511, 395] width 458 height 20
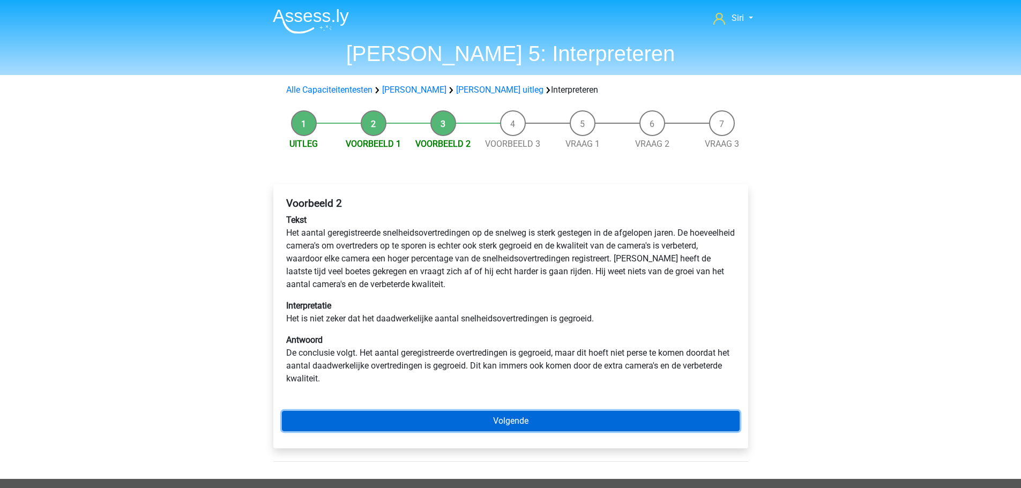
click at [555, 426] on link "Volgende" at bounding box center [511, 421] width 458 height 20
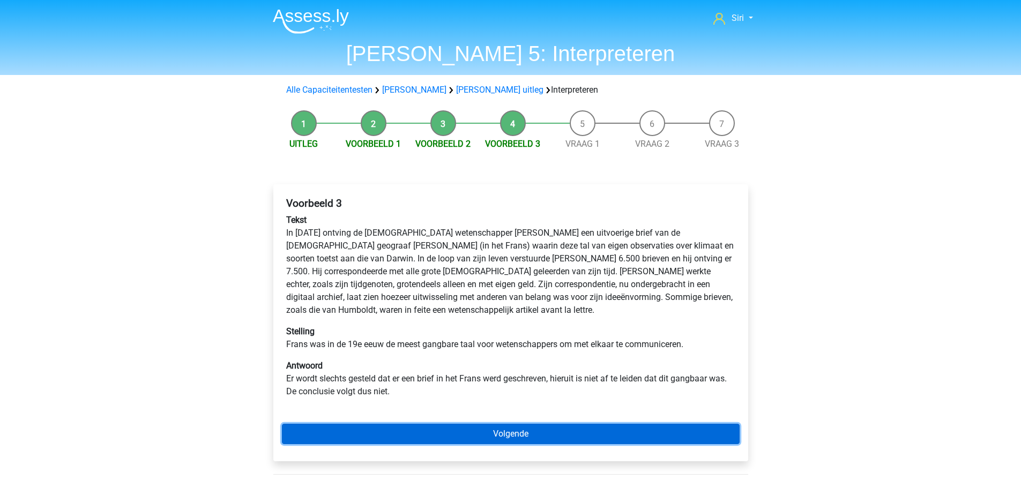
click at [555, 426] on link "Volgende" at bounding box center [511, 434] width 458 height 20
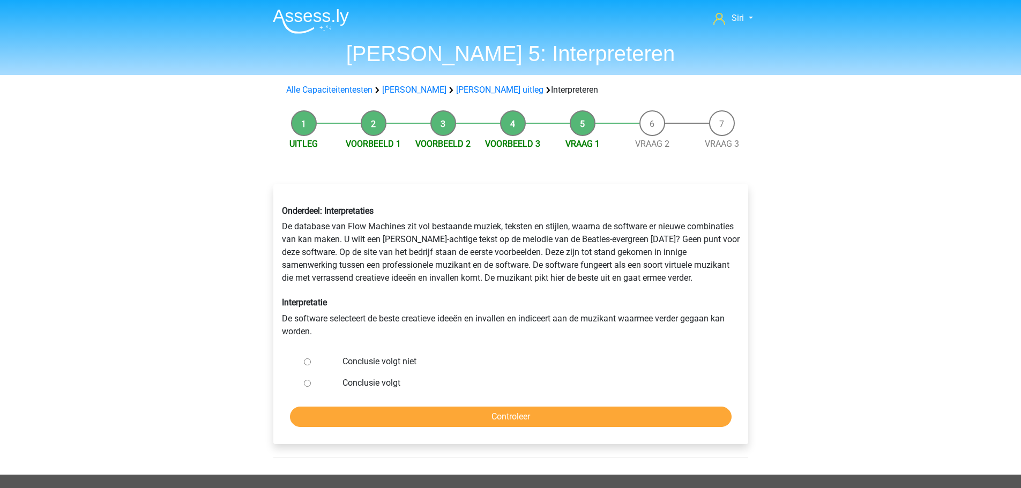
click at [378, 357] on label "Conclusie volgt niet" at bounding box center [527, 361] width 371 height 13
click at [311, 359] on input "Conclusie volgt niet" at bounding box center [307, 362] width 7 height 7
radio input "true"
click at [353, 378] on label "Conclusie volgt" at bounding box center [527, 383] width 371 height 13
click at [311, 380] on input "Conclusie volgt" at bounding box center [307, 383] width 7 height 7
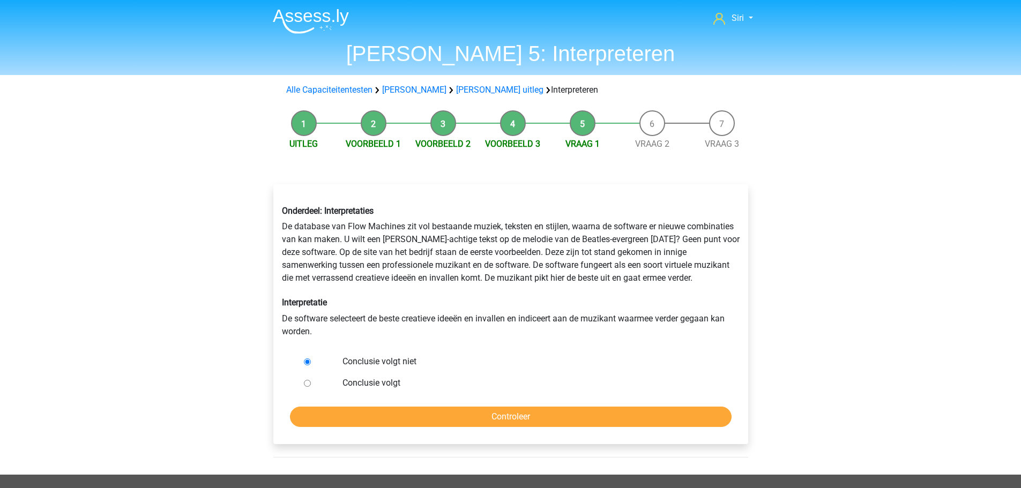
radio input "true"
click at [379, 416] on input "Controleer" at bounding box center [511, 417] width 442 height 20
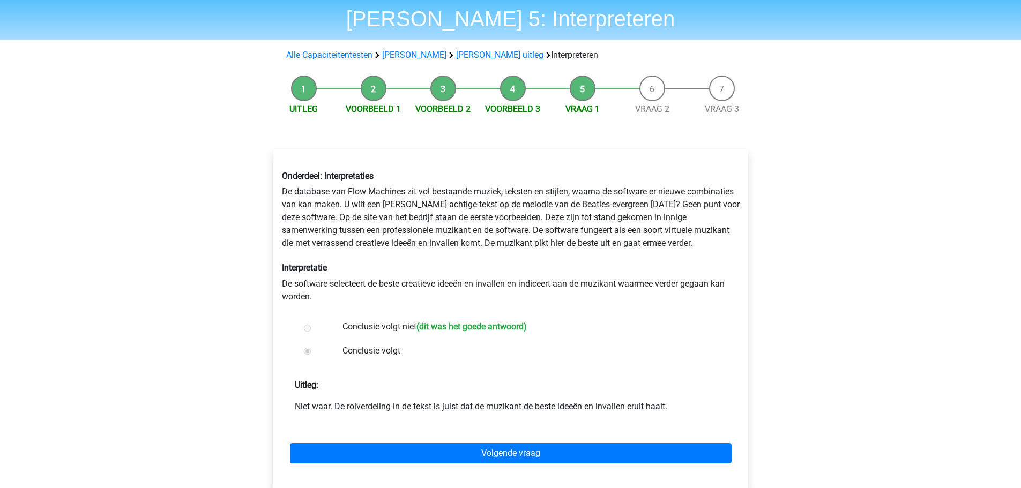
scroll to position [54, 0]
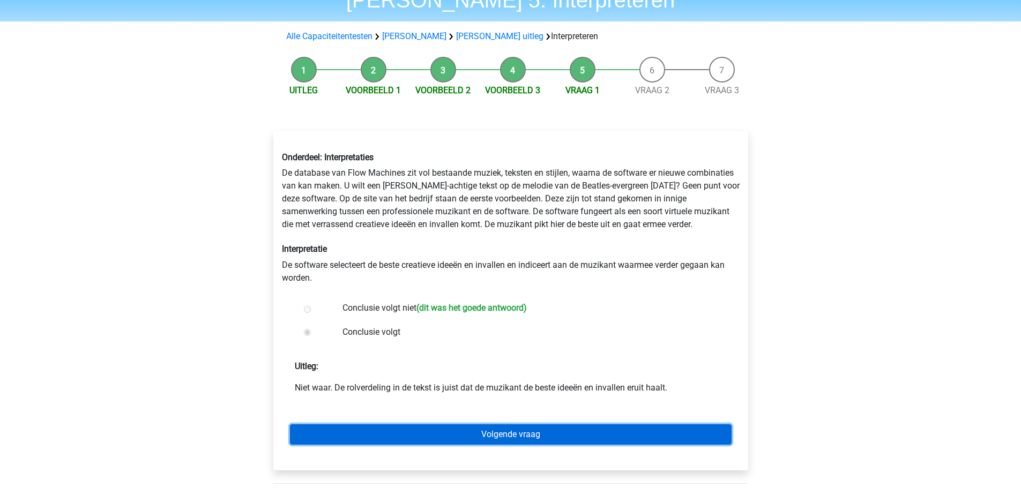
click at [446, 432] on link "Volgende vraag" at bounding box center [511, 434] width 442 height 20
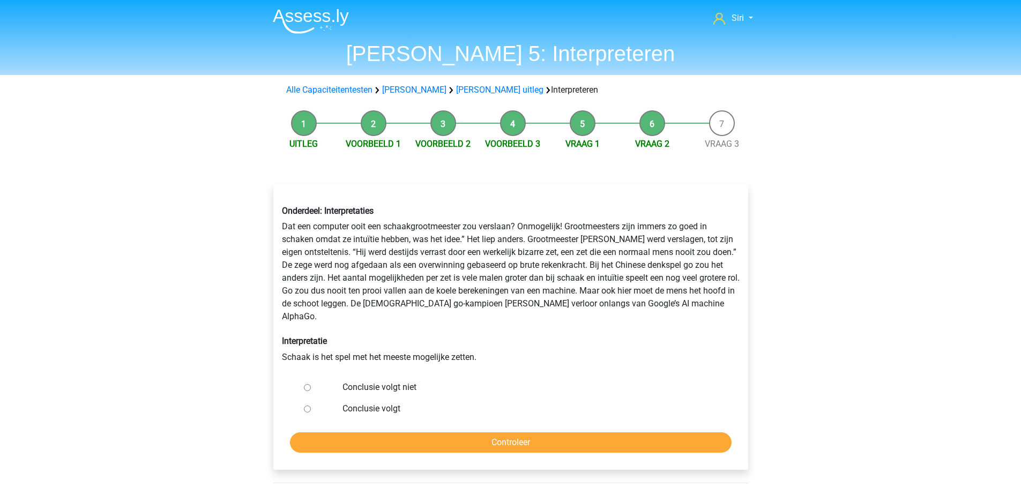
click at [407, 381] on label "Conclusie volgt niet" at bounding box center [527, 387] width 371 height 13
click at [311, 384] on input "Conclusie volgt niet" at bounding box center [307, 387] width 7 height 7
radio input "true"
drag, startPoint x: 328, startPoint y: 277, endPoint x: 571, endPoint y: 277, distance: 242.8
click at [571, 277] on div "Onderdeel: Interpretaties Dat een computer ooit een schaakgrootmeester zou vers…" at bounding box center [511, 284] width 474 height 175
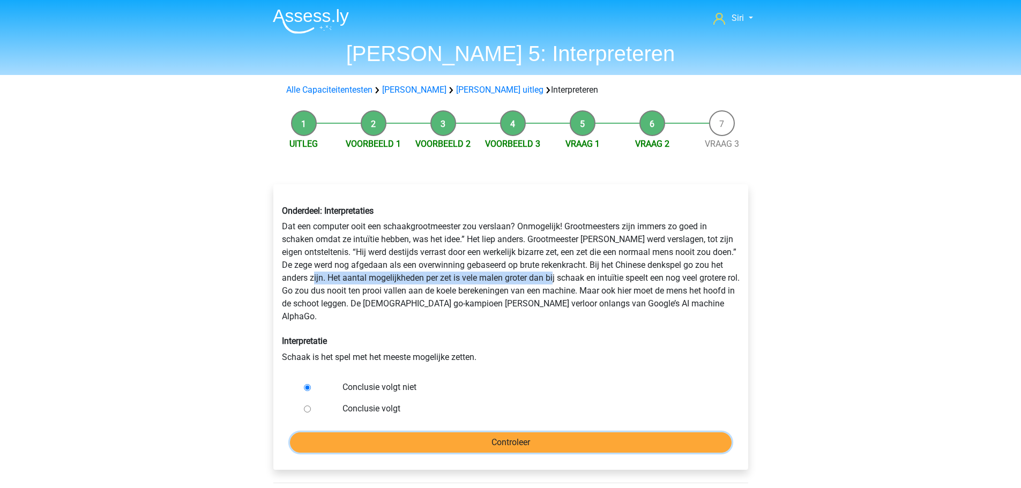
click at [559, 432] on input "Controleer" at bounding box center [511, 442] width 442 height 20
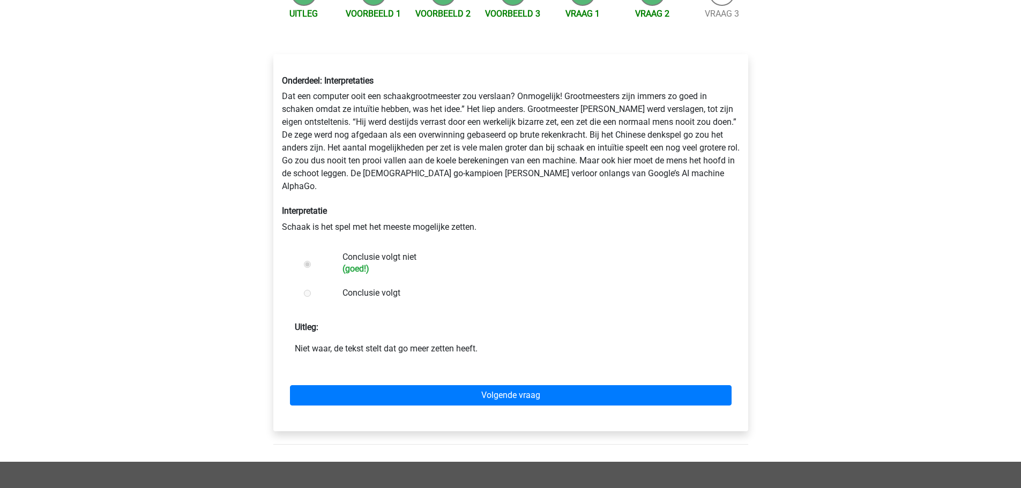
scroll to position [161, 0]
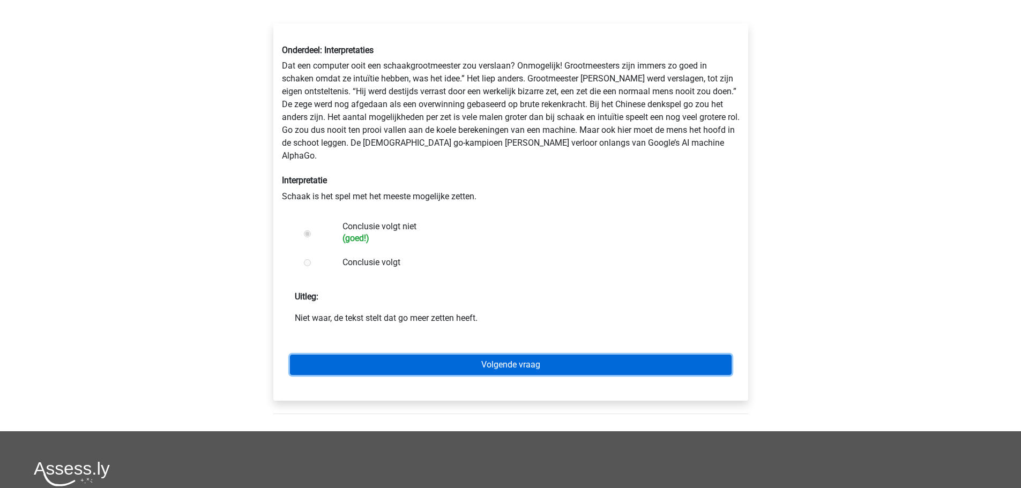
click at [479, 355] on link "Volgende vraag" at bounding box center [511, 365] width 442 height 20
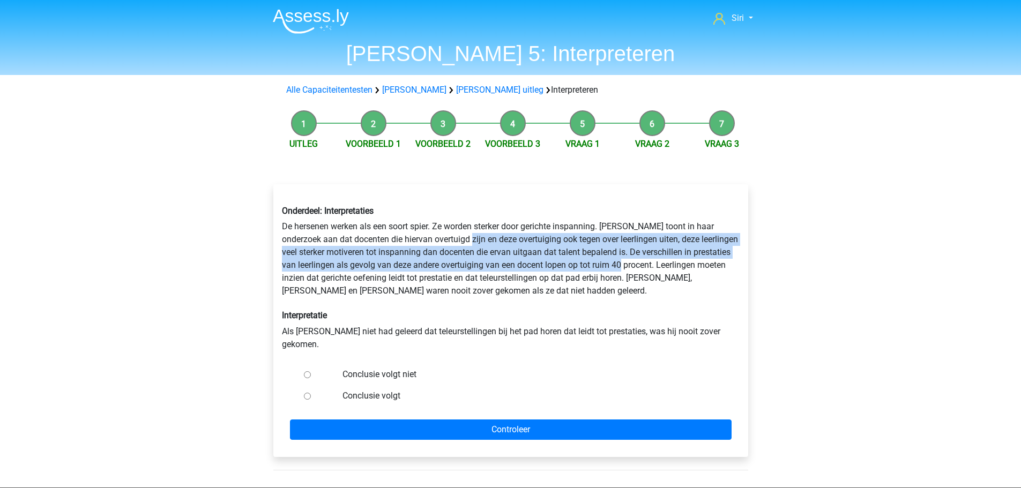
drag, startPoint x: 442, startPoint y: 245, endPoint x: 638, endPoint y: 264, distance: 197.6
click at [638, 264] on div "Onderdeel: Interpretaties De hersenen werken als een soort spier. Ze worden ste…" at bounding box center [511, 278] width 474 height 162
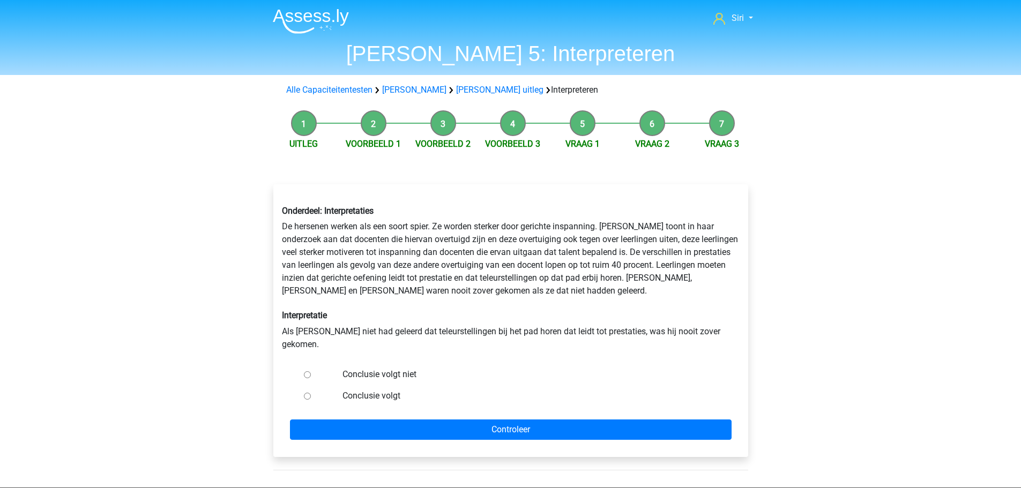
click at [380, 390] on label "Conclusie volgt" at bounding box center [527, 396] width 371 height 13
click at [311, 393] on input "Conclusie volgt" at bounding box center [307, 396] width 7 height 7
radio input "true"
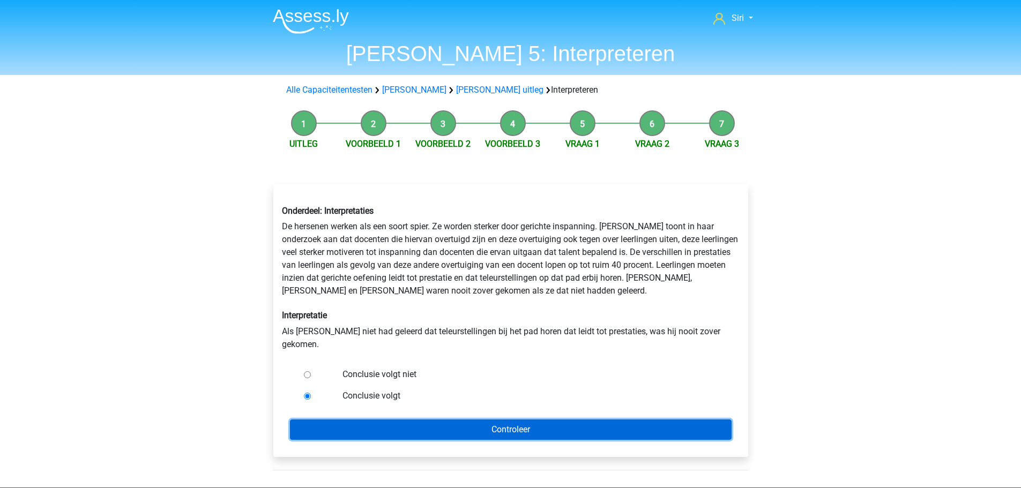
click at [401, 422] on input "Controleer" at bounding box center [511, 430] width 442 height 20
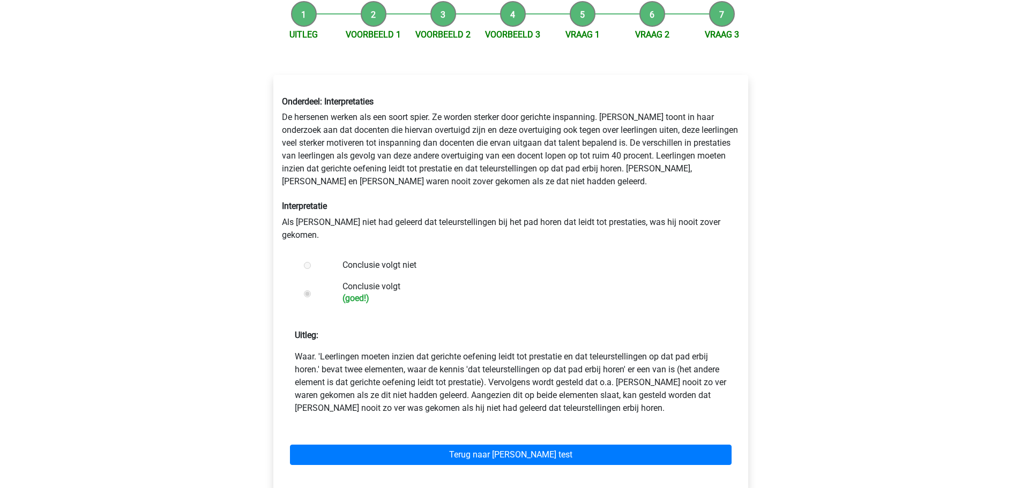
scroll to position [268, 0]
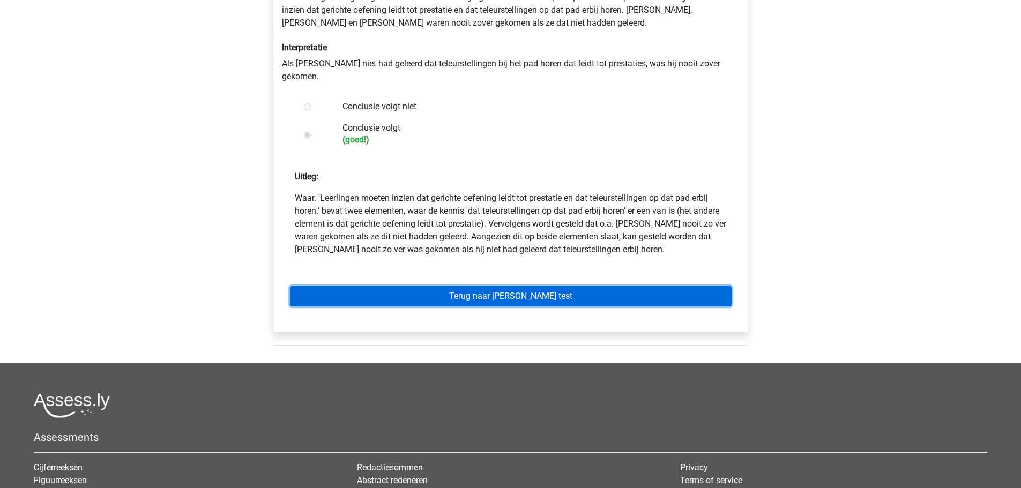
click at [538, 286] on link "Terug naar [PERSON_NAME] test" at bounding box center [511, 296] width 442 height 20
